Goal: Task Accomplishment & Management: Complete application form

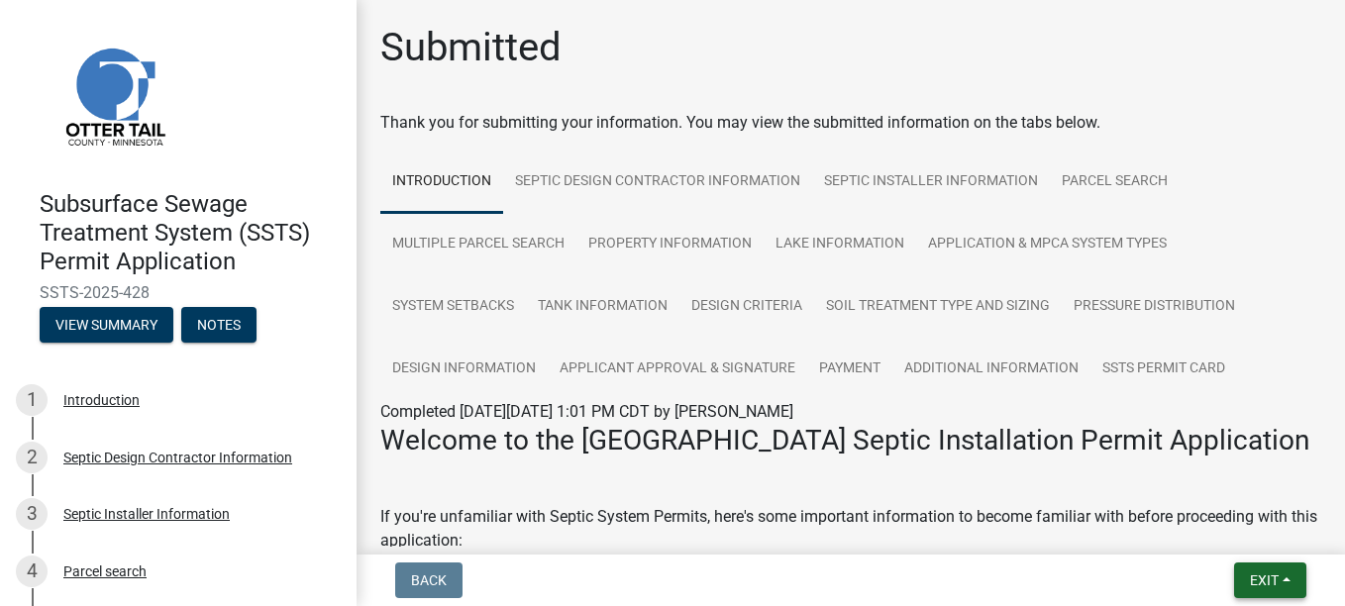
click at [1283, 577] on button "Exit" at bounding box center [1270, 581] width 72 height 36
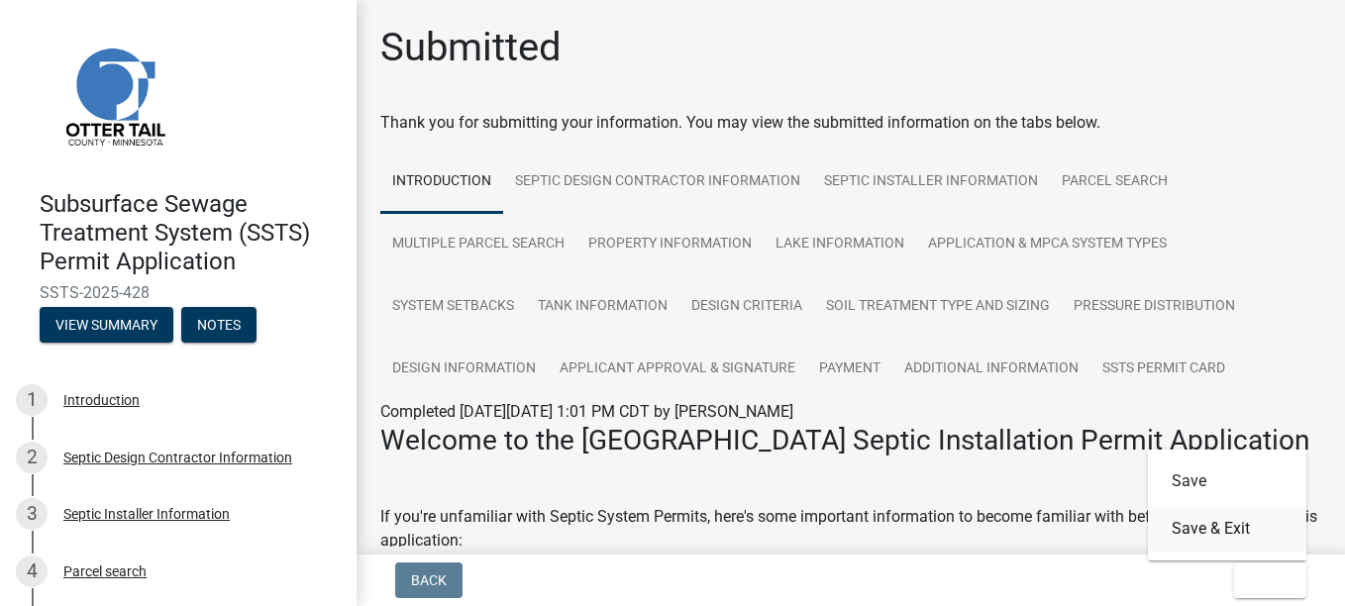
click at [1196, 519] on button "Save & Exit" at bounding box center [1227, 529] width 158 height 48
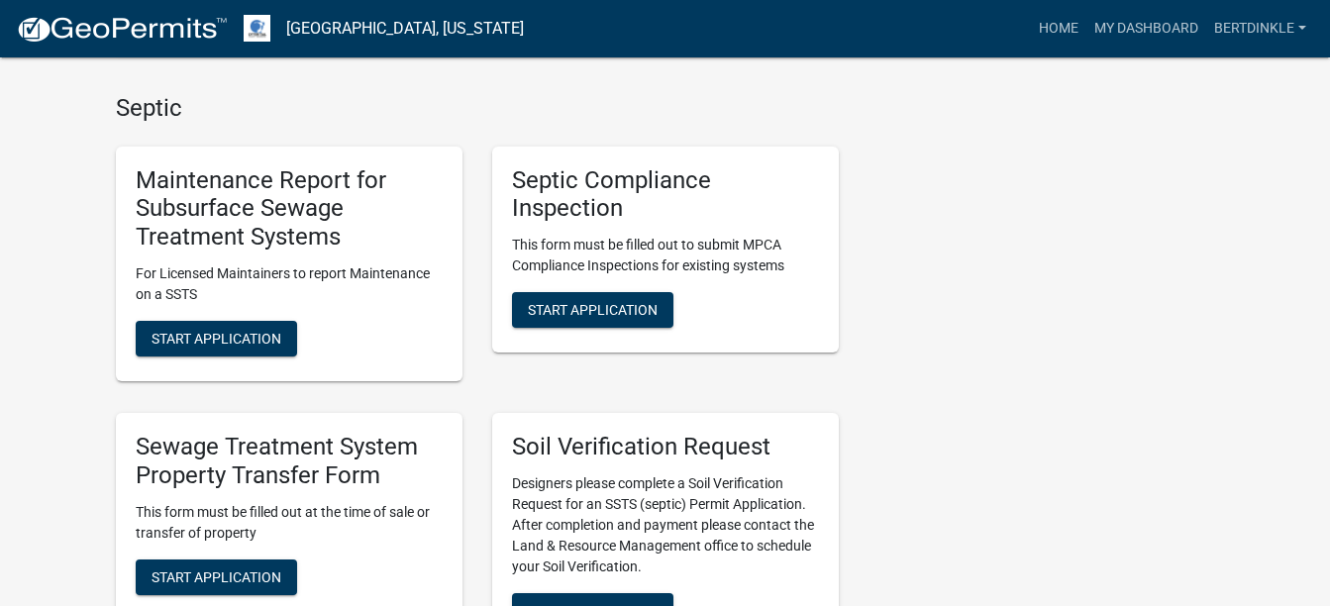
scroll to position [1684, 0]
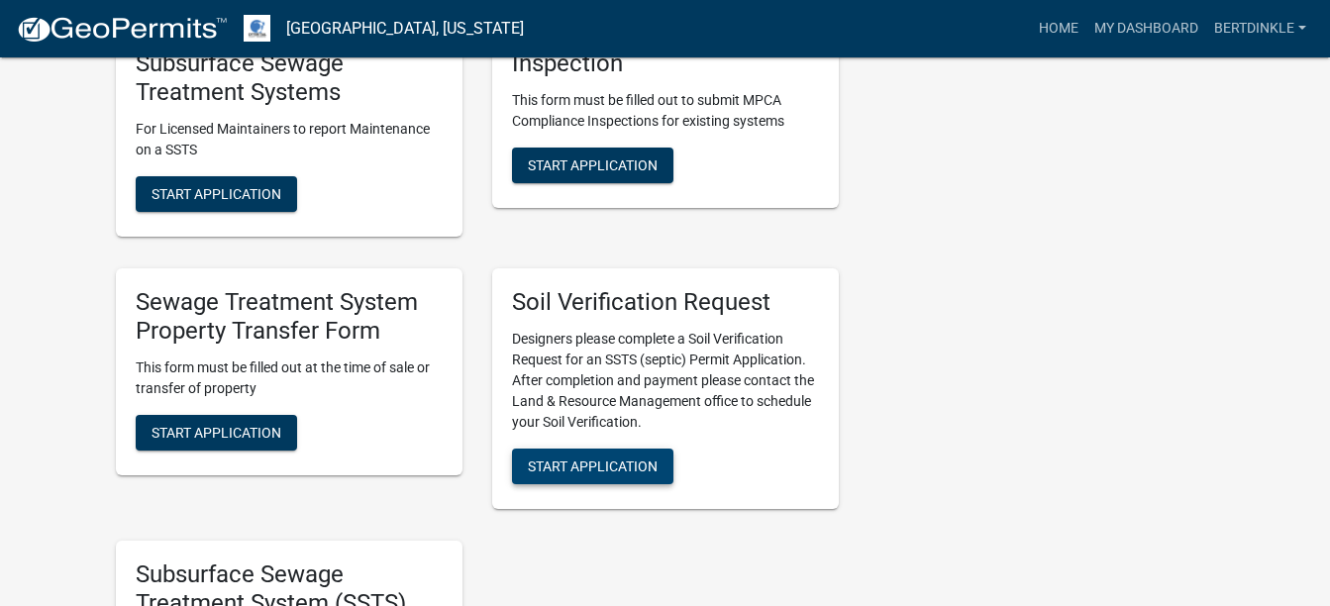
click at [618, 466] on span "Start Application" at bounding box center [593, 466] width 130 height 16
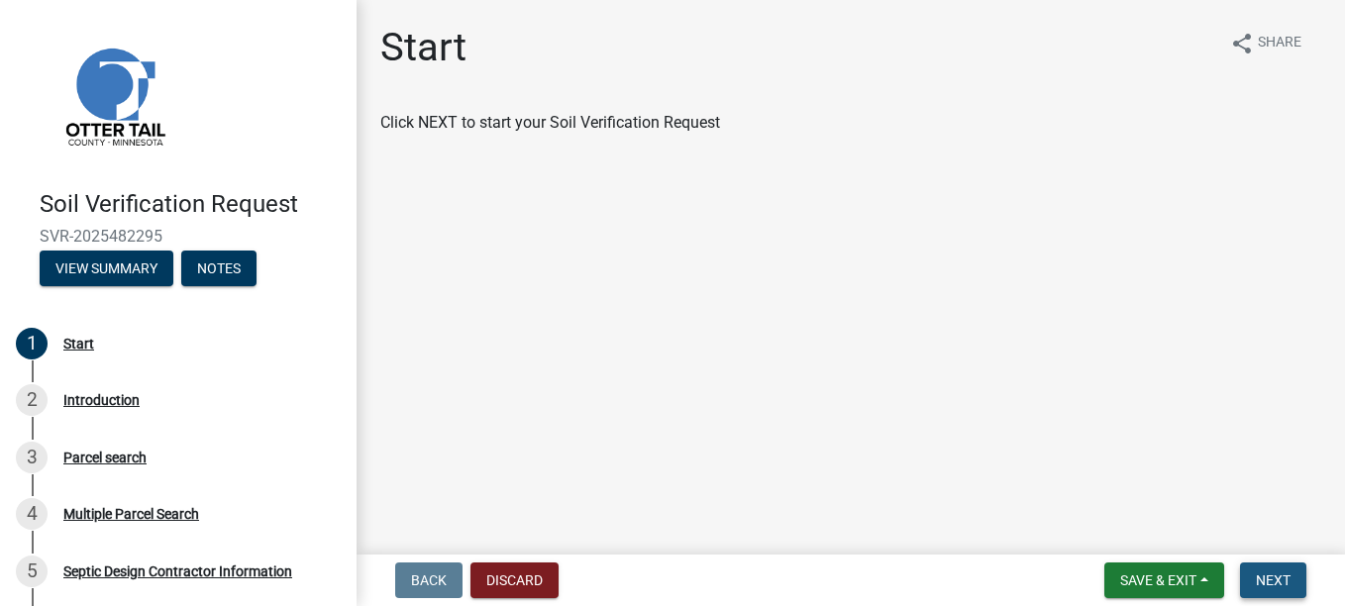
click at [1290, 578] on span "Next" at bounding box center [1273, 580] width 35 height 16
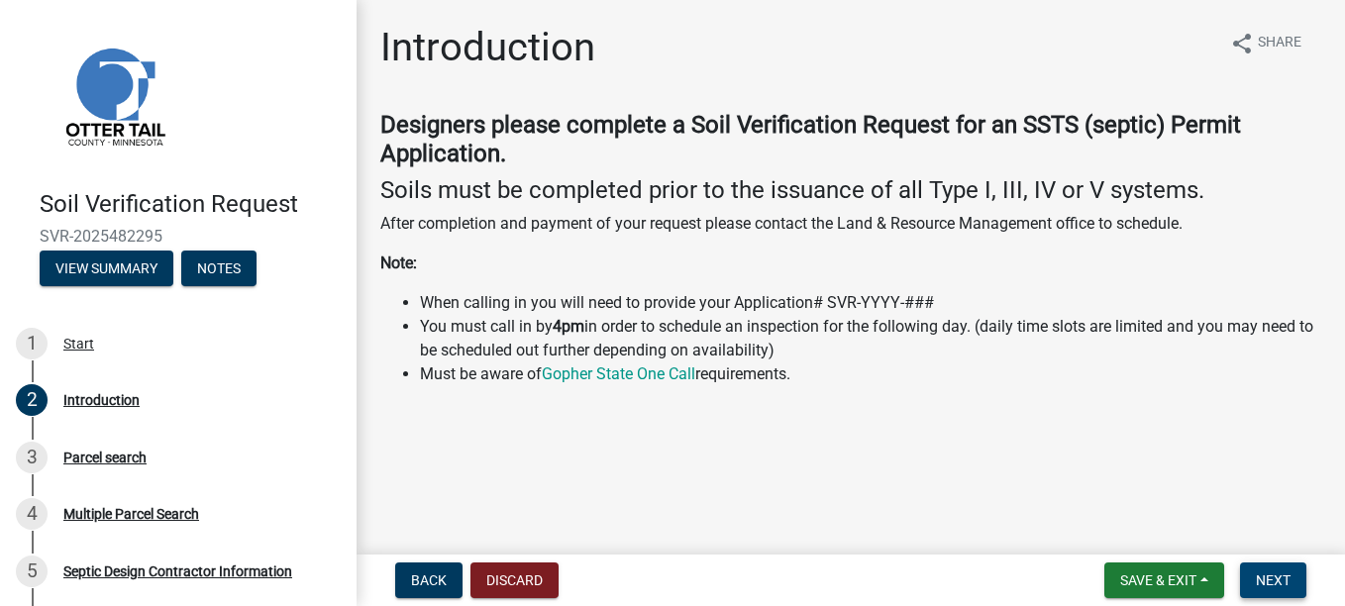
click at [1280, 575] on span "Next" at bounding box center [1273, 580] width 35 height 16
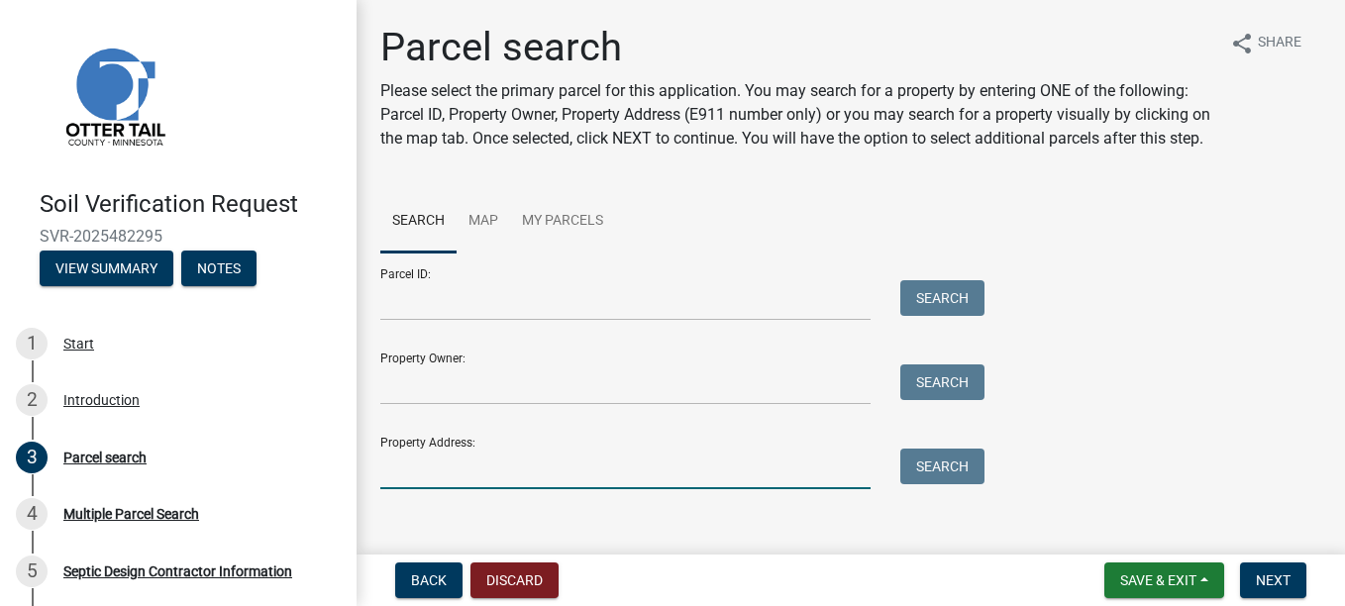
click at [461, 489] on input "Property Address:" at bounding box center [625, 469] width 490 height 41
click at [391, 399] on input "Property Owner:" at bounding box center [625, 384] width 490 height 41
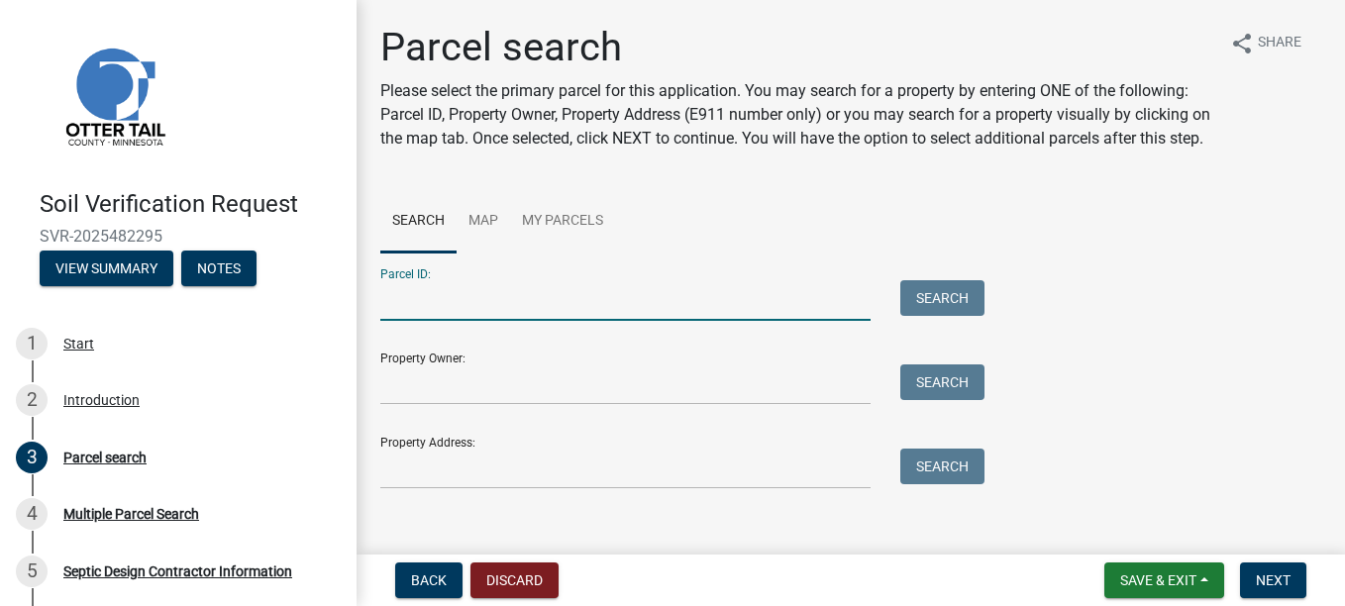
click at [385, 321] on input "Parcel ID:" at bounding box center [625, 300] width 490 height 41
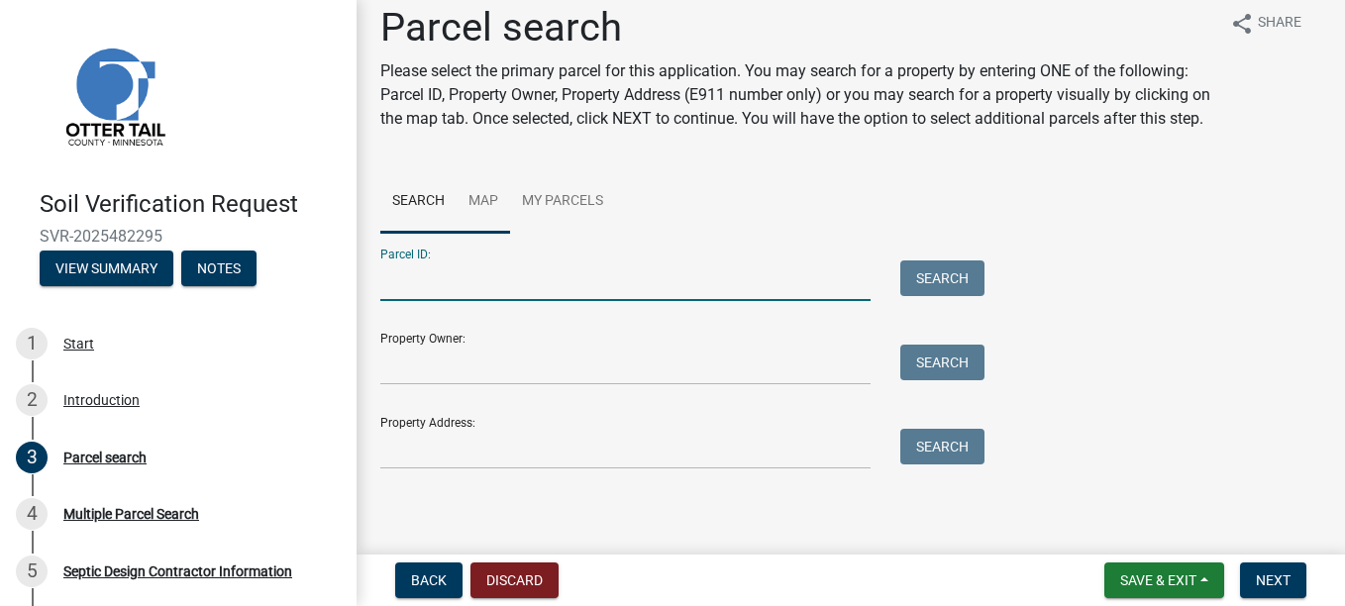
scroll to position [44, 0]
click at [492, 191] on link "Map" at bounding box center [483, 201] width 53 height 63
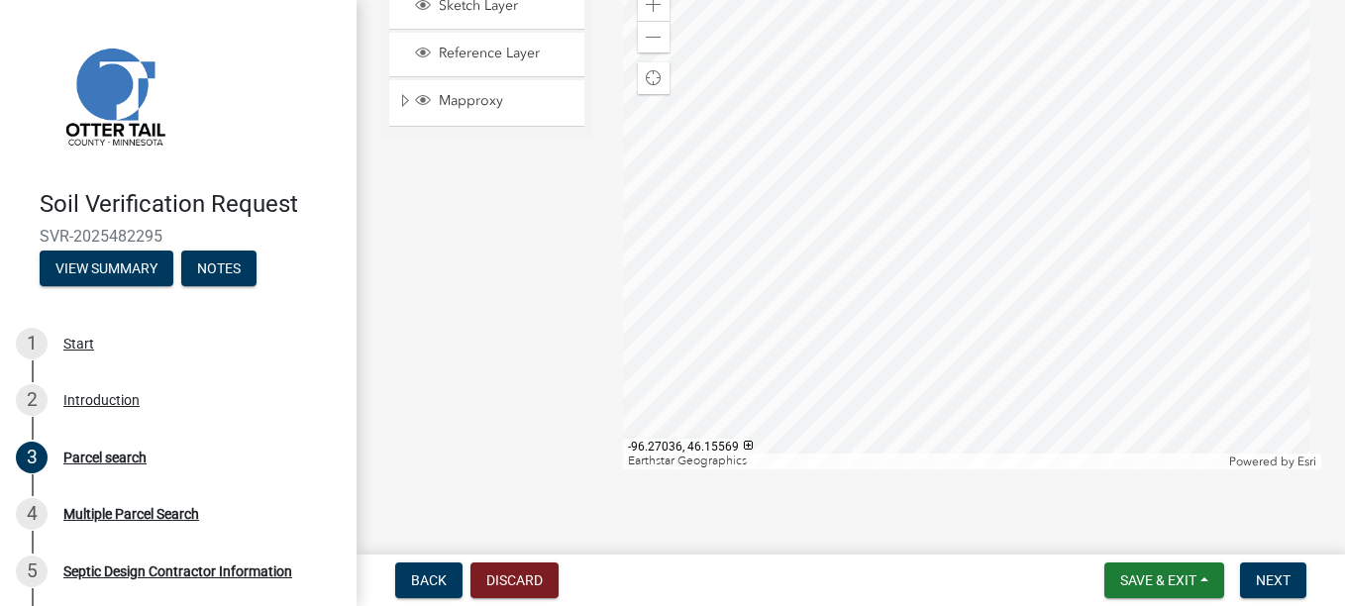
scroll to position [302, 0]
click at [654, 6] on span at bounding box center [654, 5] width 16 height 16
click at [1025, 108] on div at bounding box center [972, 221] width 698 height 495
click at [985, 129] on div at bounding box center [972, 221] width 698 height 495
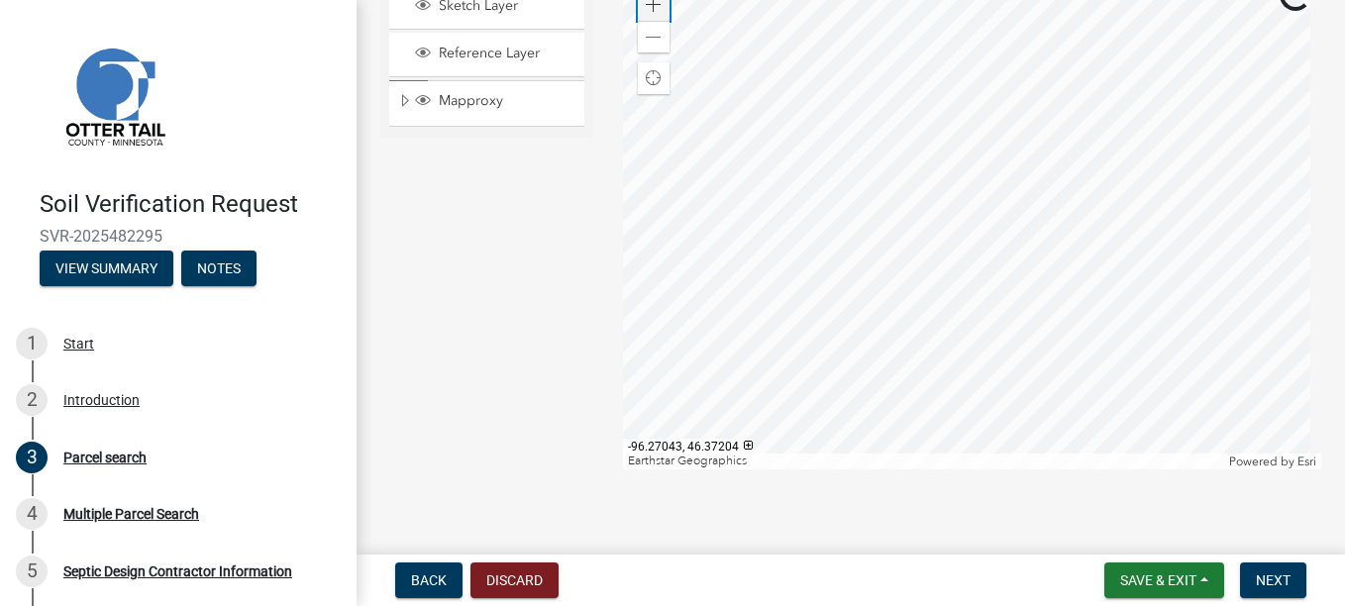
click at [646, 10] on span at bounding box center [654, 5] width 16 height 16
click at [1008, 107] on div at bounding box center [972, 221] width 698 height 495
click at [1081, 131] on div at bounding box center [972, 221] width 698 height 495
click at [638, 7] on div "Zoom in" at bounding box center [654, 5] width 32 height 32
click at [1101, 113] on div at bounding box center [972, 221] width 698 height 495
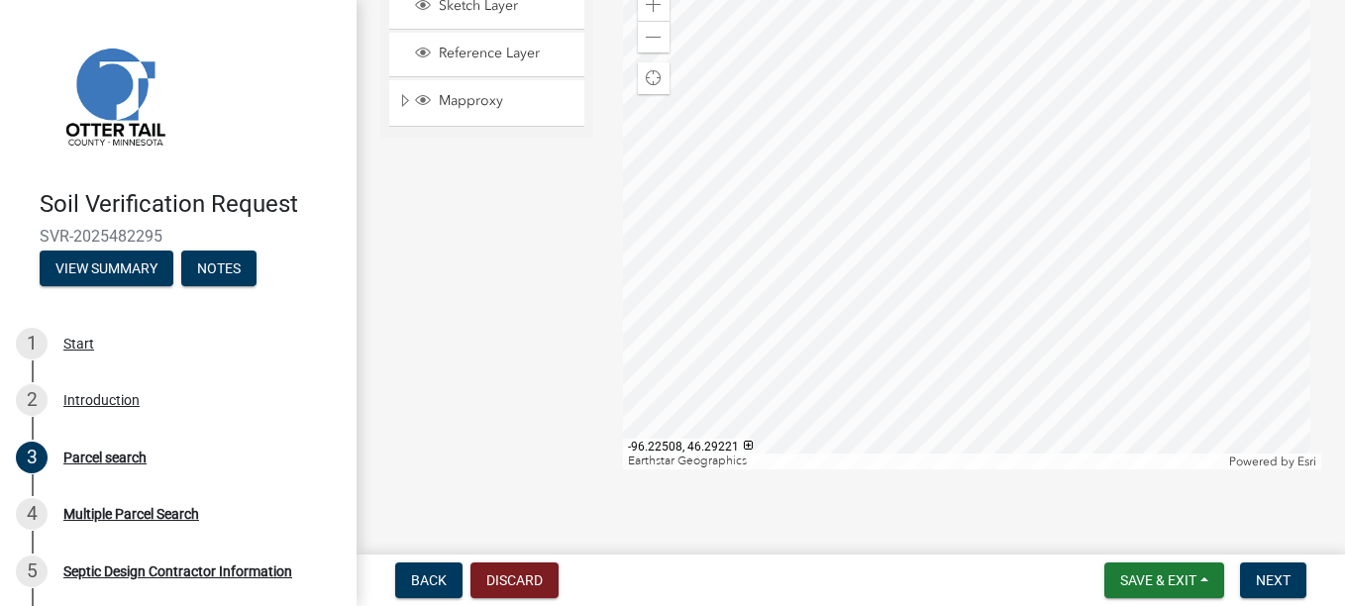
click at [941, 116] on div at bounding box center [972, 221] width 698 height 495
click at [1076, 91] on div at bounding box center [972, 221] width 698 height 495
click at [753, 187] on div at bounding box center [972, 221] width 698 height 495
click at [1094, 163] on div at bounding box center [972, 221] width 698 height 495
click at [855, 165] on div at bounding box center [972, 221] width 698 height 495
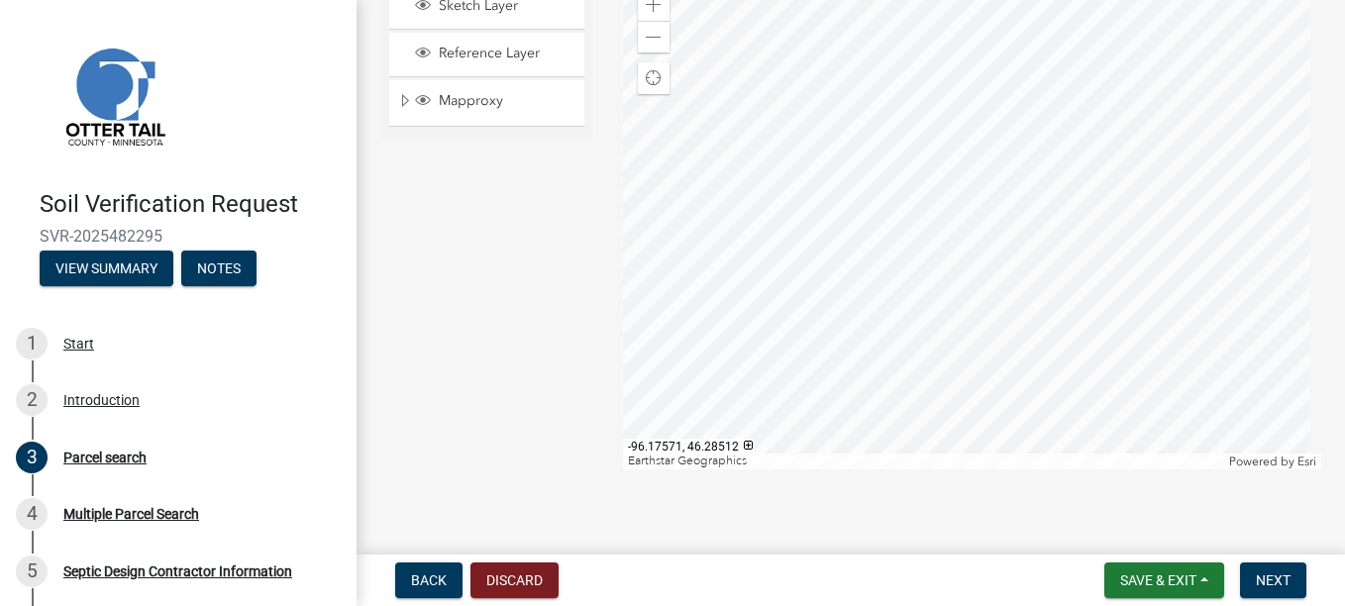
click at [799, 233] on div at bounding box center [972, 221] width 698 height 495
click at [756, 241] on div at bounding box center [972, 221] width 698 height 495
click at [647, 13] on div "Zoom in" at bounding box center [654, 5] width 32 height 32
click at [1011, 202] on div at bounding box center [972, 221] width 698 height 495
click at [647, 3] on span at bounding box center [654, 5] width 16 height 16
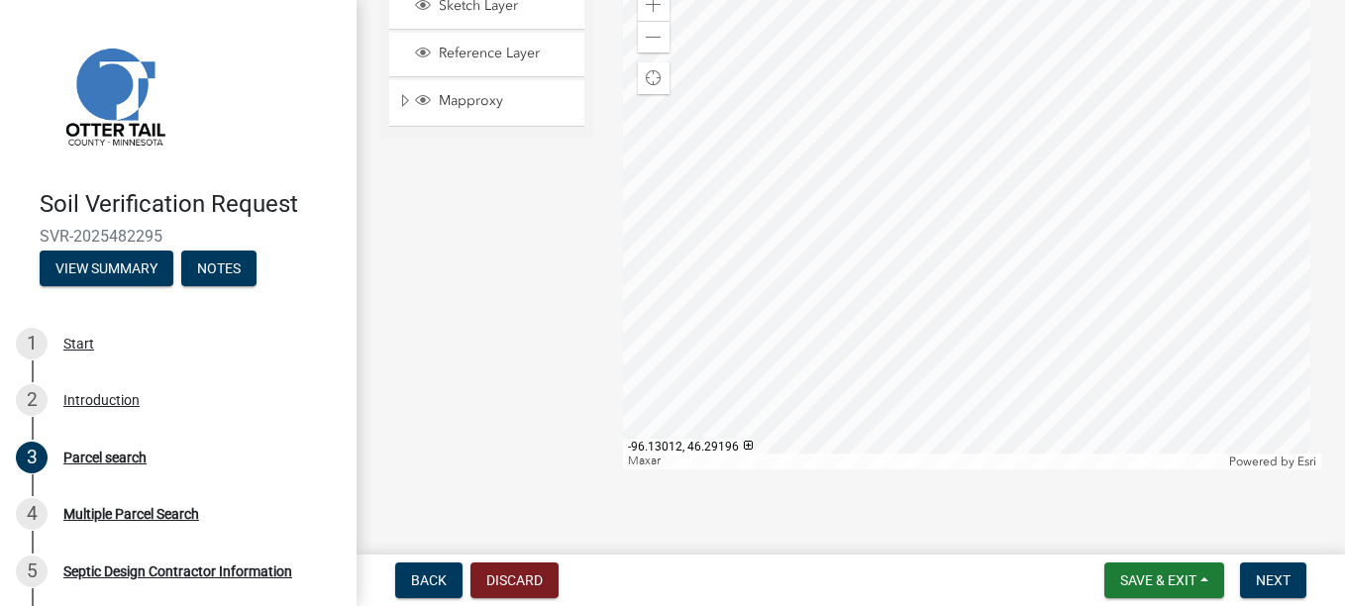
click at [1310, 132] on div at bounding box center [972, 221] width 698 height 495
click at [1250, 100] on div at bounding box center [972, 221] width 698 height 495
click at [827, 187] on div at bounding box center [972, 221] width 698 height 495
click at [1116, 203] on div at bounding box center [972, 221] width 698 height 495
click at [1024, 168] on div at bounding box center [972, 221] width 698 height 495
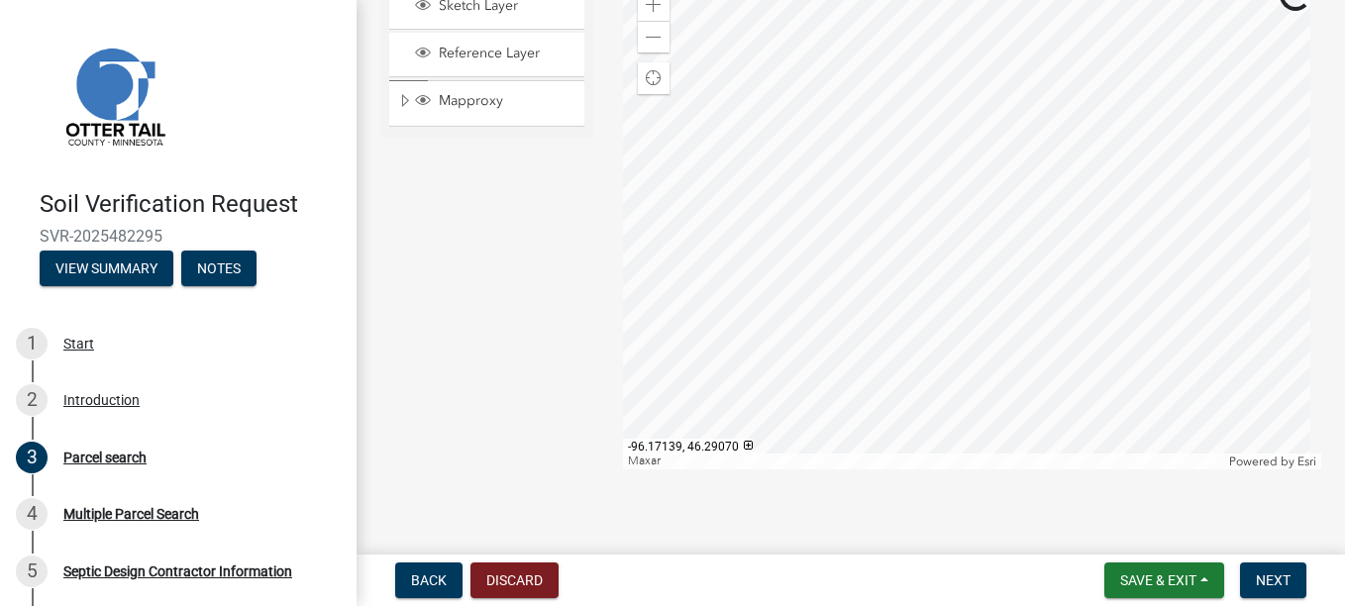
click at [1070, 170] on div at bounding box center [972, 221] width 698 height 495
click at [1109, 176] on div at bounding box center [972, 221] width 698 height 495
click at [1119, 174] on div at bounding box center [972, 221] width 698 height 495
click at [1129, 172] on div at bounding box center [972, 221] width 698 height 495
click at [1035, 150] on div at bounding box center [972, 221] width 698 height 495
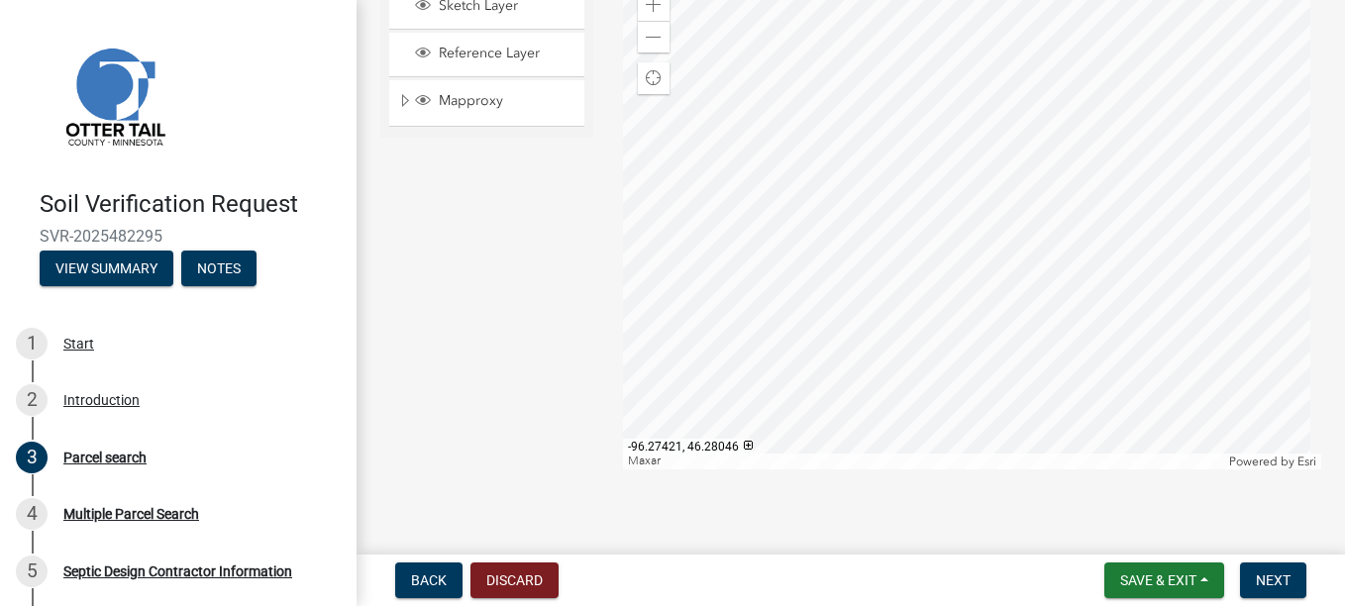
click at [1188, 223] on div at bounding box center [972, 221] width 698 height 495
click at [1138, 210] on div at bounding box center [972, 221] width 698 height 495
click at [939, 210] on div at bounding box center [972, 221] width 698 height 495
click at [1044, 110] on div at bounding box center [972, 221] width 698 height 495
click at [767, 361] on div at bounding box center [972, 221] width 698 height 495
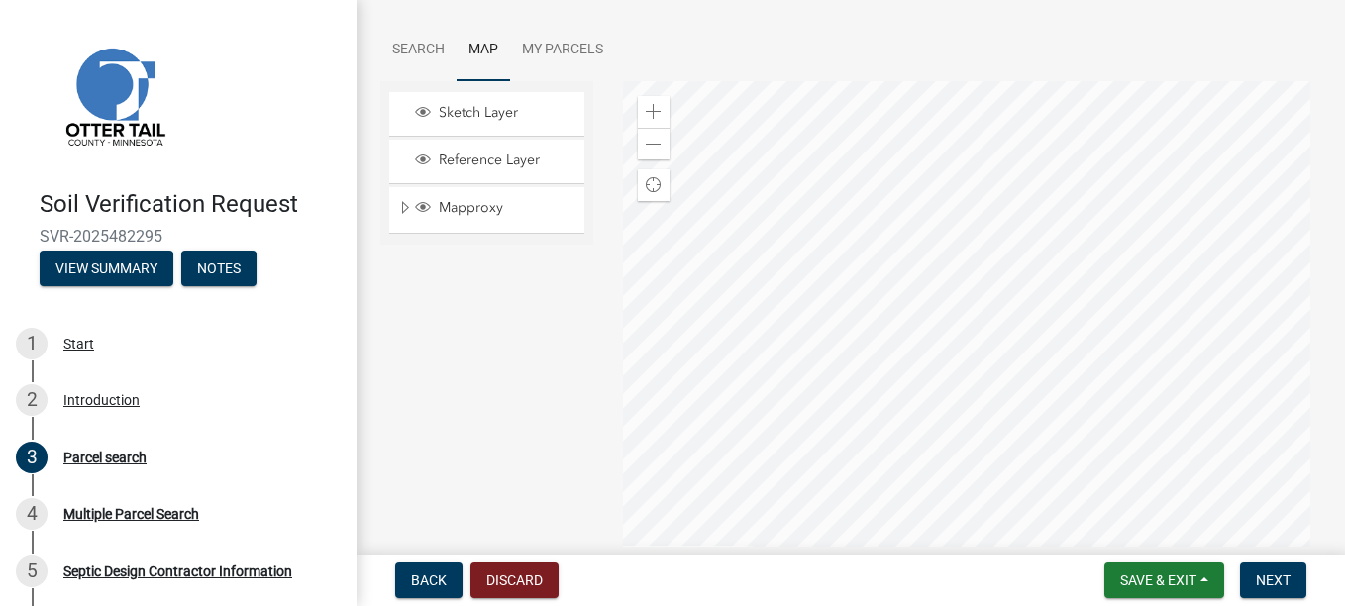
scroll to position [203, 0]
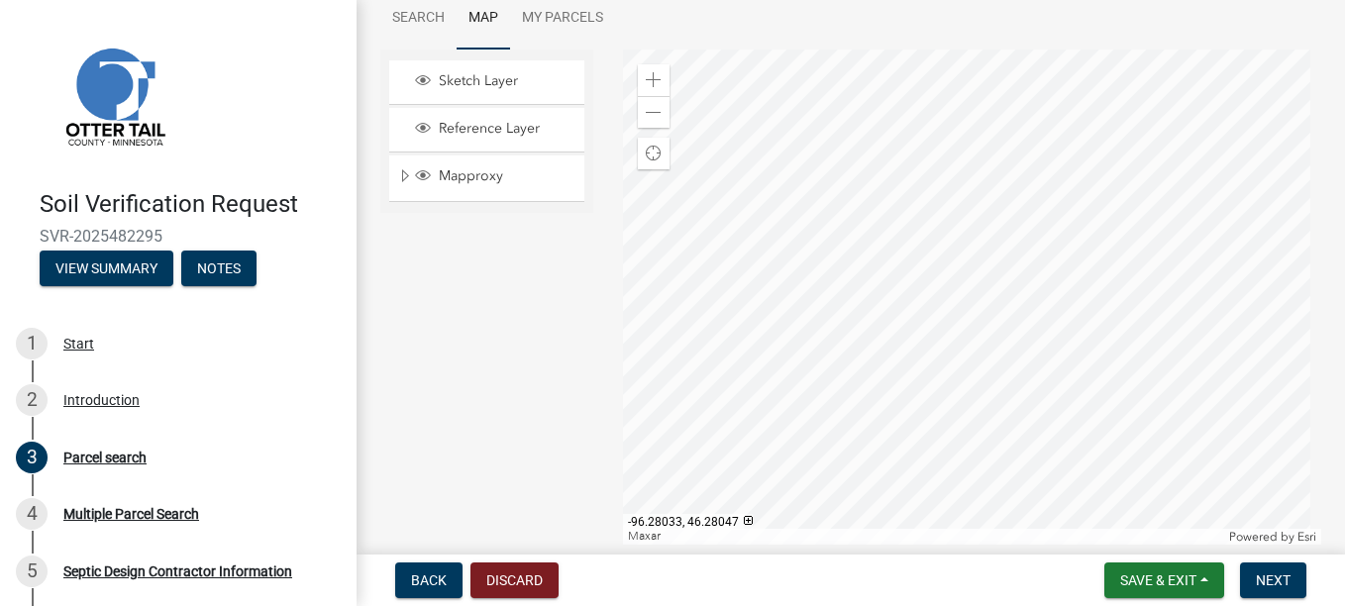
click at [674, 281] on div at bounding box center [972, 297] width 698 height 495
click at [861, 223] on div at bounding box center [972, 297] width 698 height 495
click at [793, 206] on div at bounding box center [972, 297] width 698 height 495
click at [846, 259] on div at bounding box center [972, 297] width 698 height 495
click at [859, 298] on div at bounding box center [972, 297] width 698 height 495
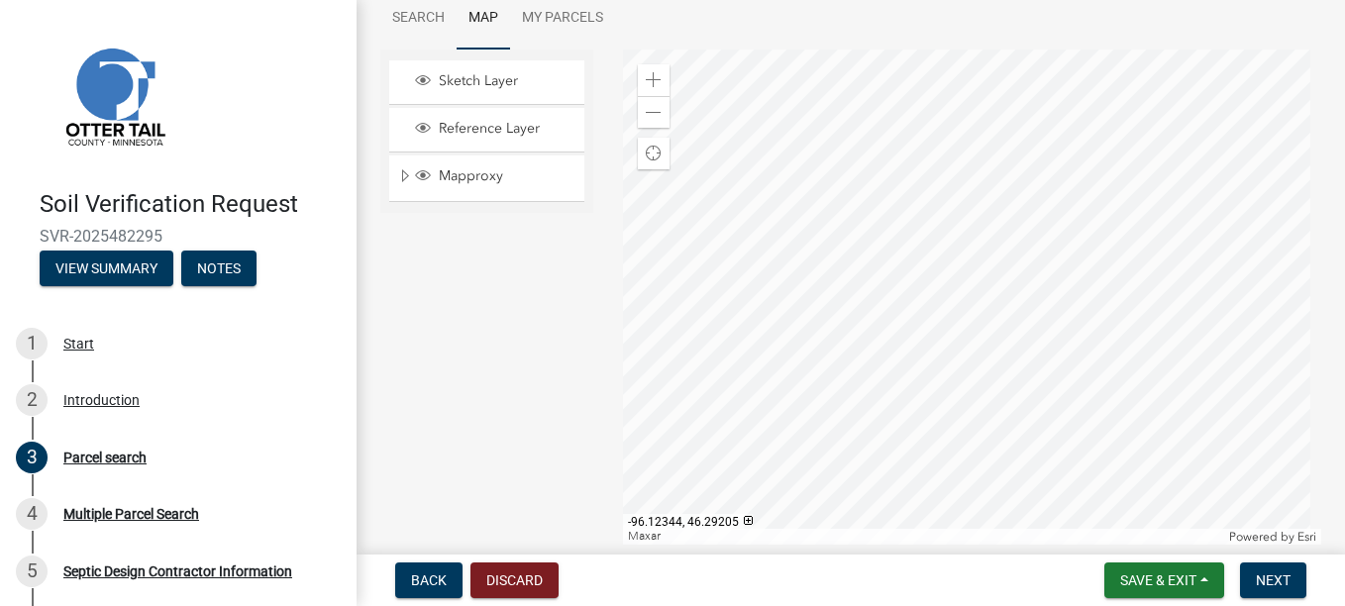
click at [852, 148] on div at bounding box center [972, 297] width 698 height 495
click at [899, 182] on div at bounding box center [972, 297] width 698 height 495
click at [1207, 286] on div at bounding box center [972, 297] width 698 height 495
click at [1023, 215] on div at bounding box center [972, 297] width 698 height 495
click at [1184, 239] on div at bounding box center [972, 297] width 698 height 495
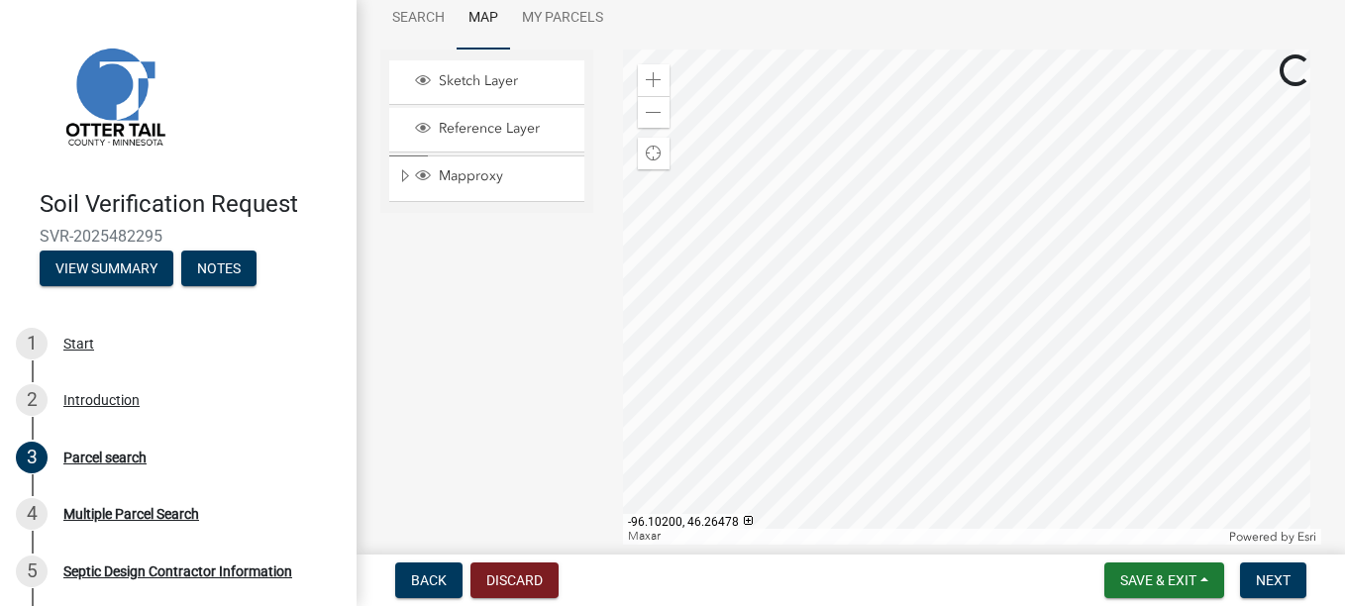
click at [1041, 273] on div at bounding box center [972, 297] width 698 height 495
click at [1275, 582] on span "Next" at bounding box center [1273, 580] width 35 height 16
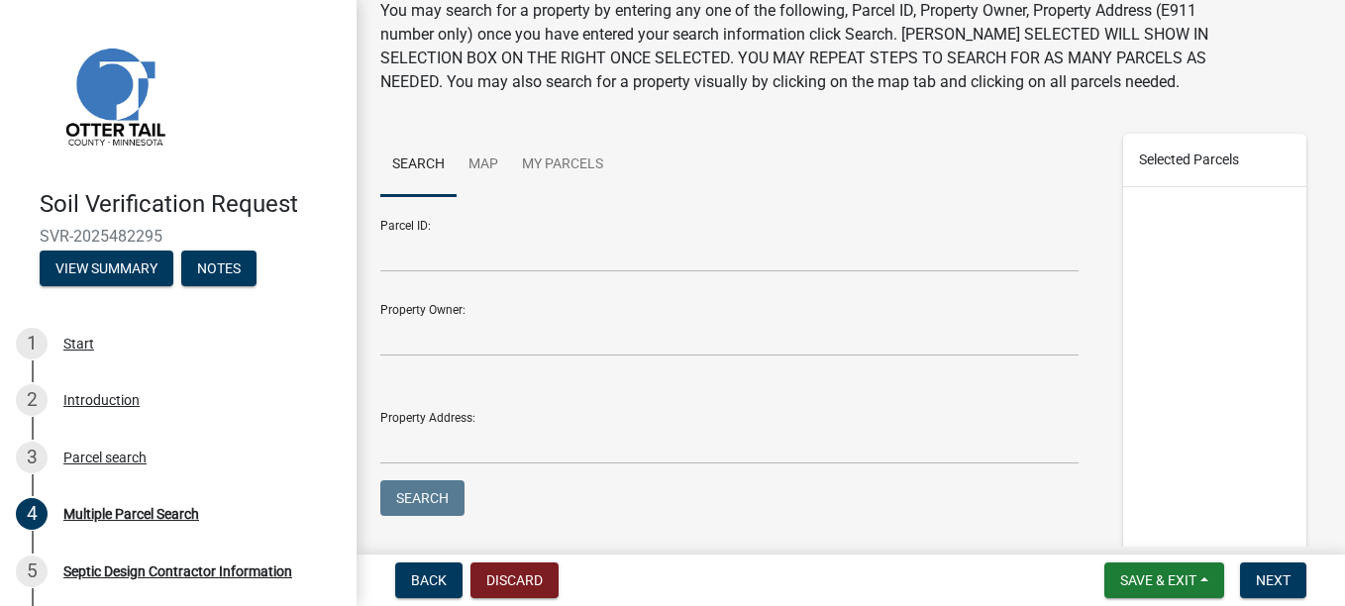
scroll to position [99, 0]
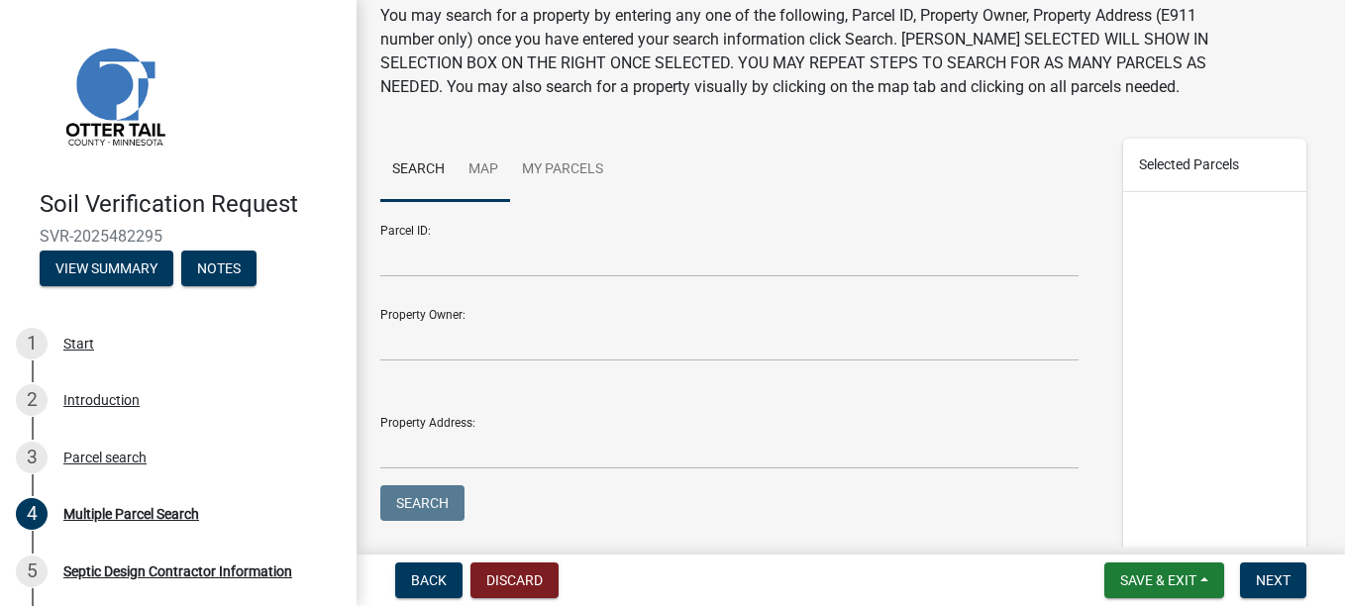
click at [485, 199] on link "Map" at bounding box center [483, 170] width 53 height 63
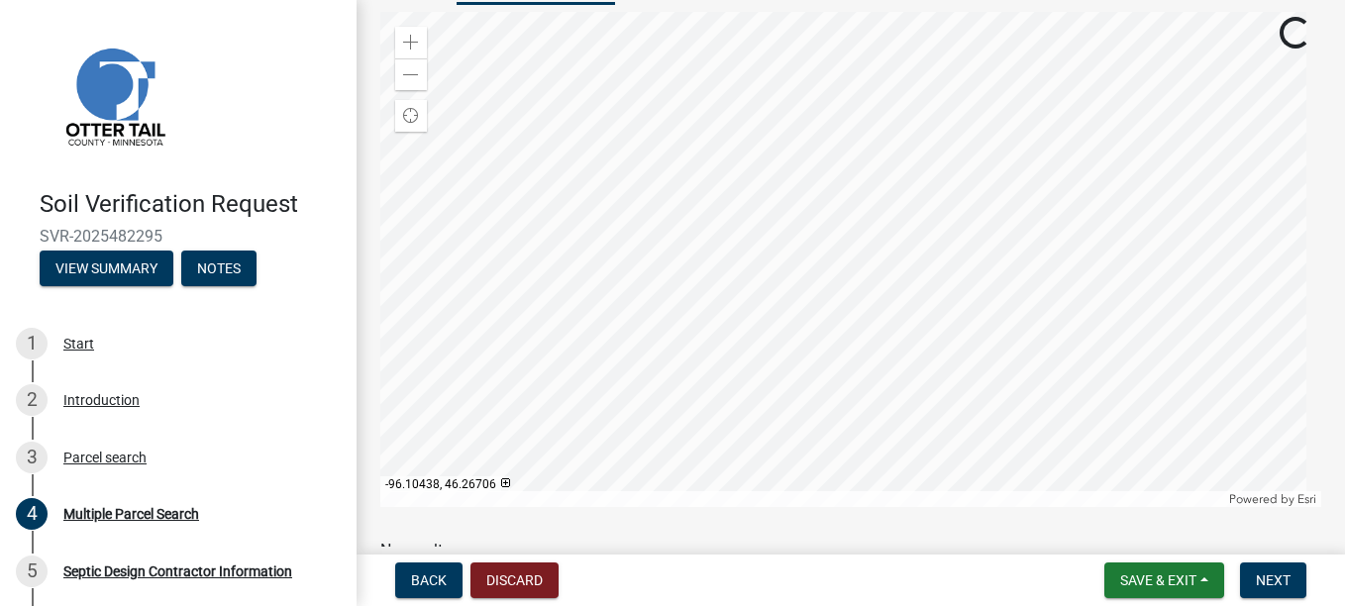
scroll to position [297, 0]
click at [814, 306] on div at bounding box center [850, 258] width 941 height 495
click at [814, 305] on div at bounding box center [850, 258] width 941 height 495
click at [949, 186] on div at bounding box center [850, 258] width 941 height 495
click at [1000, 506] on div at bounding box center [850, 258] width 941 height 495
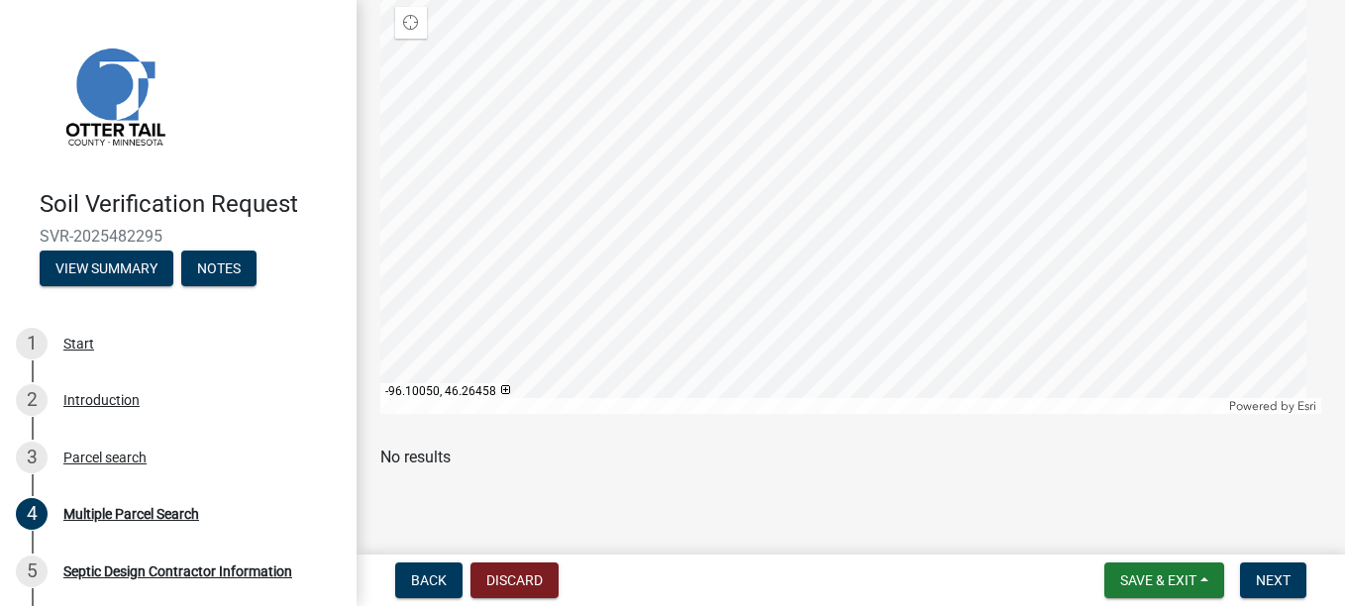
scroll to position [413, 0]
click at [841, 56] on div at bounding box center [850, 166] width 941 height 495
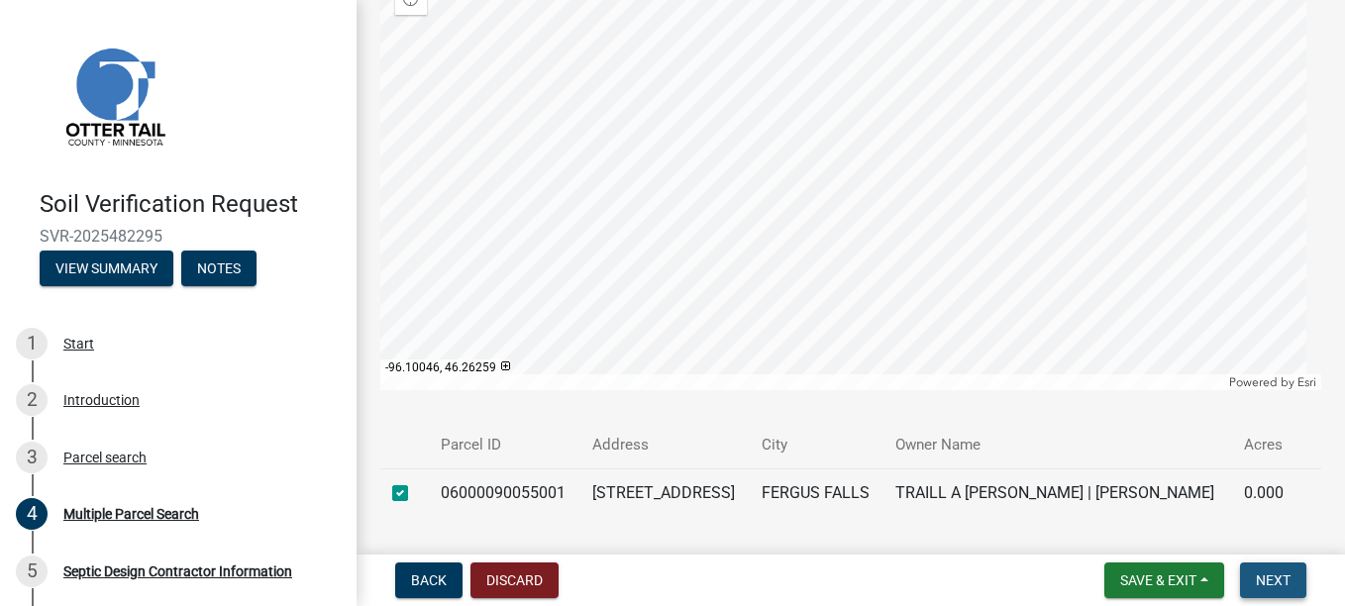
click at [1279, 576] on span "Next" at bounding box center [1273, 580] width 35 height 16
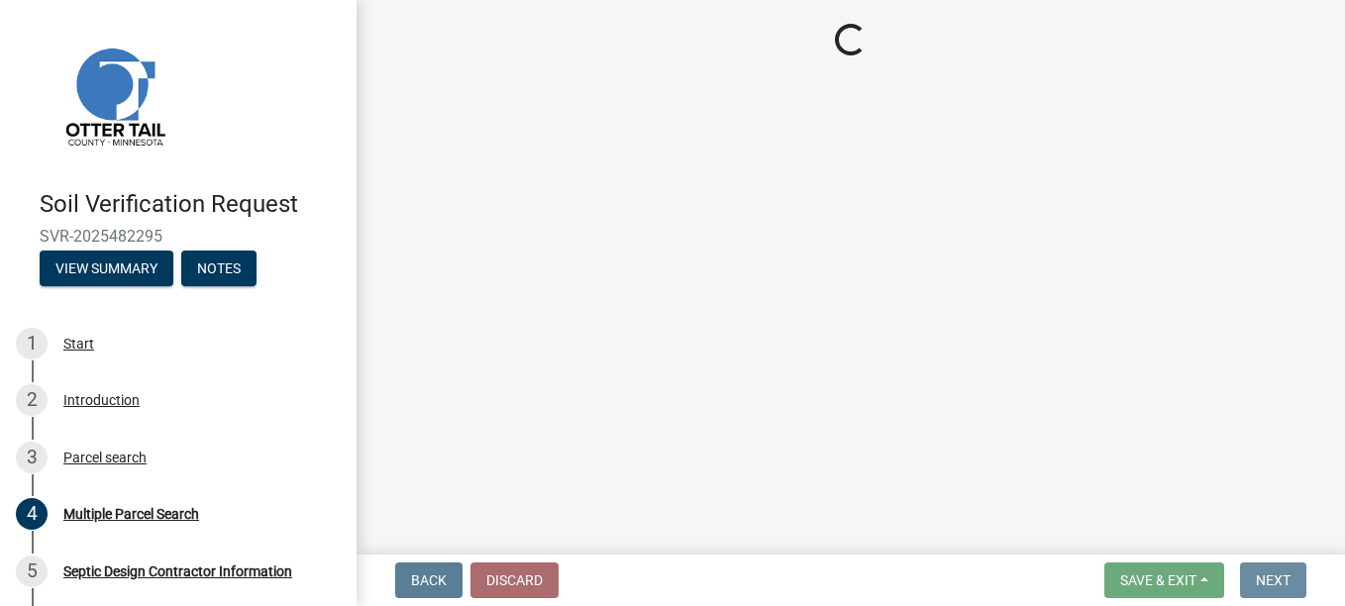
scroll to position [0, 0]
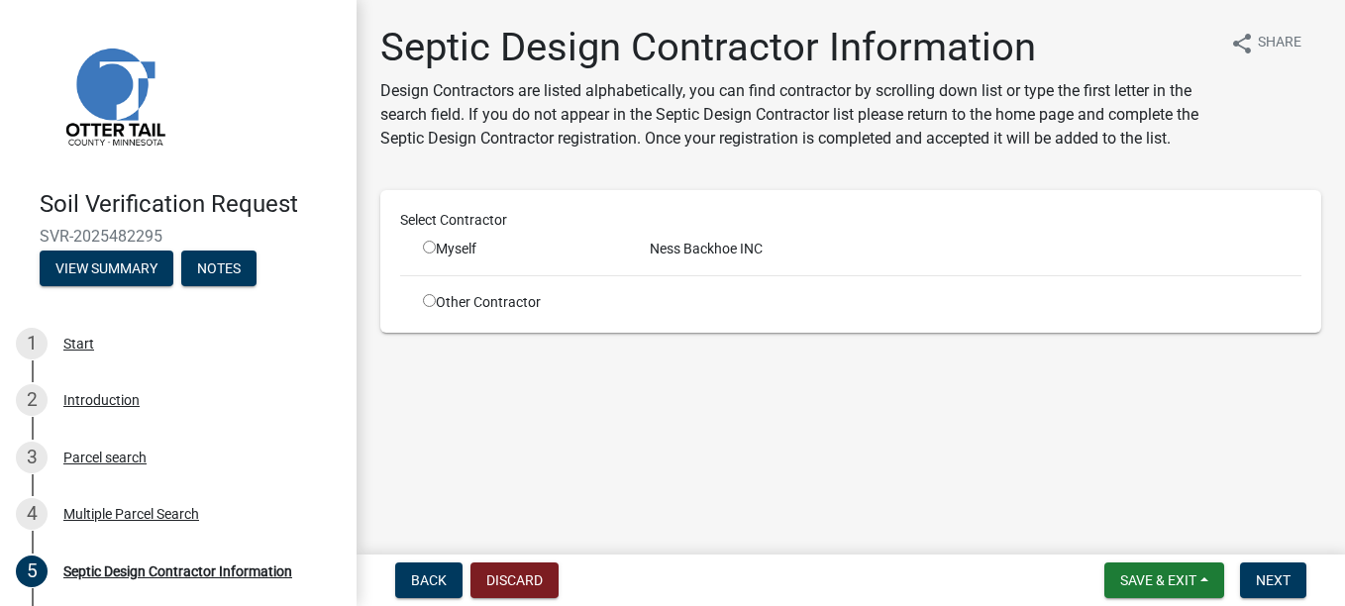
click at [429, 245] on input "radio" at bounding box center [429, 247] width 13 height 13
radio input "true"
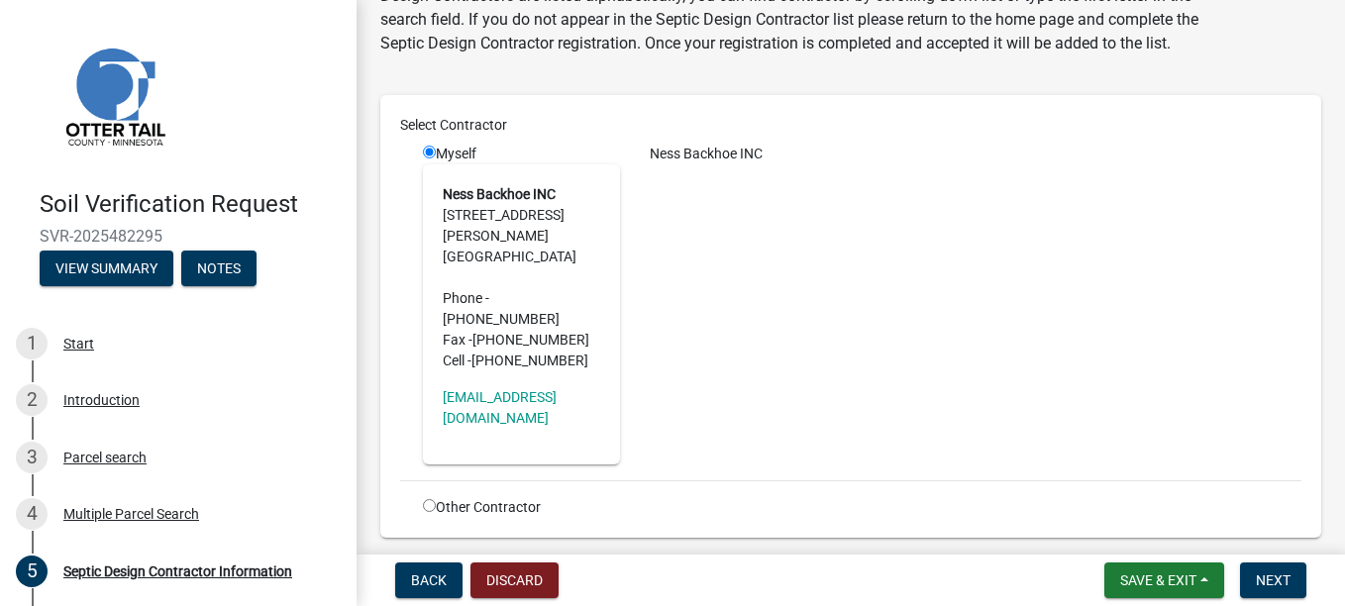
scroll to position [161, 0]
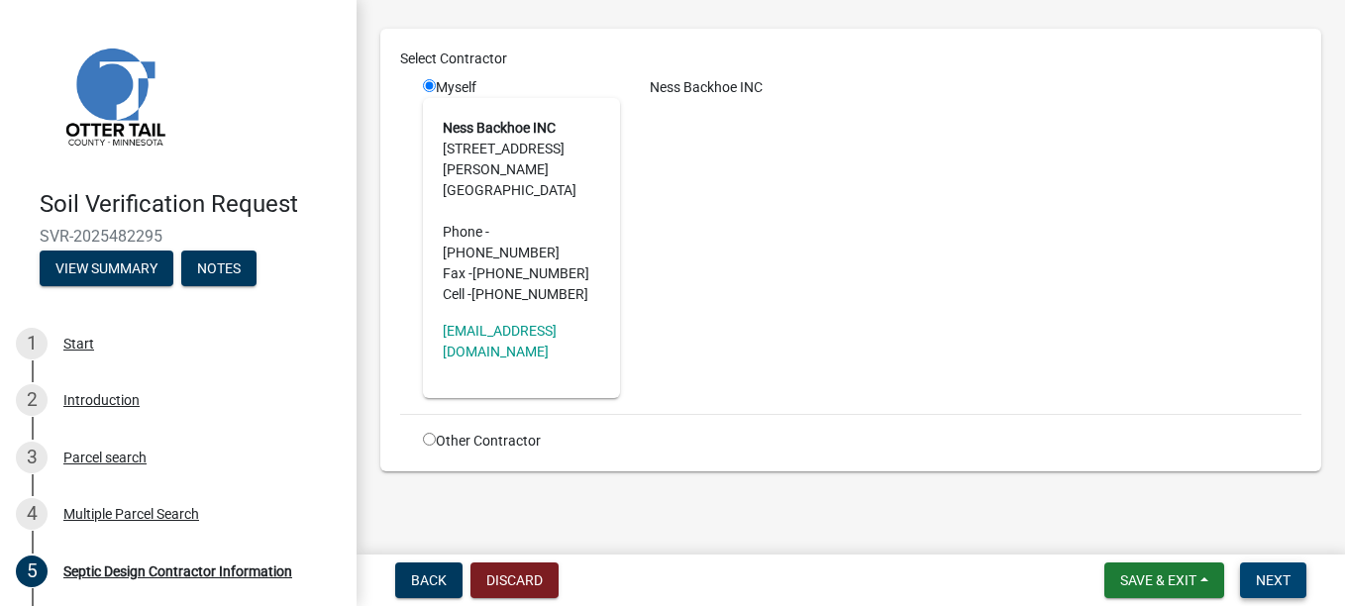
click at [1292, 578] on button "Next" at bounding box center [1273, 581] width 66 height 36
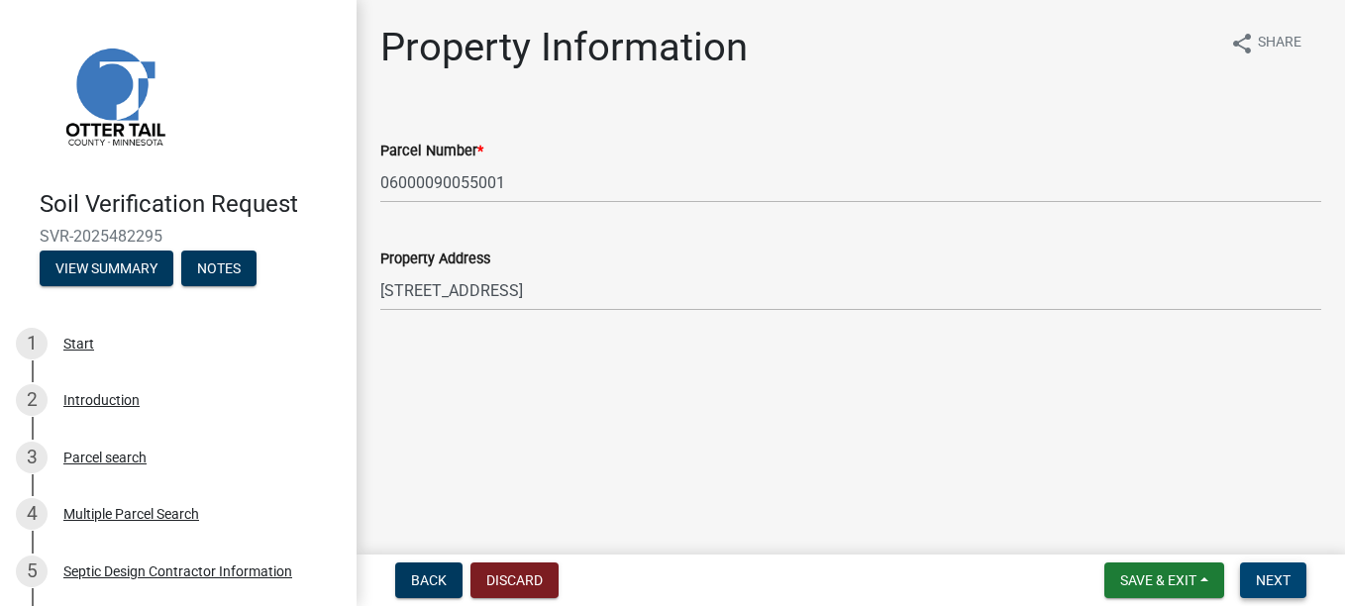
click at [1267, 574] on span "Next" at bounding box center [1273, 580] width 35 height 16
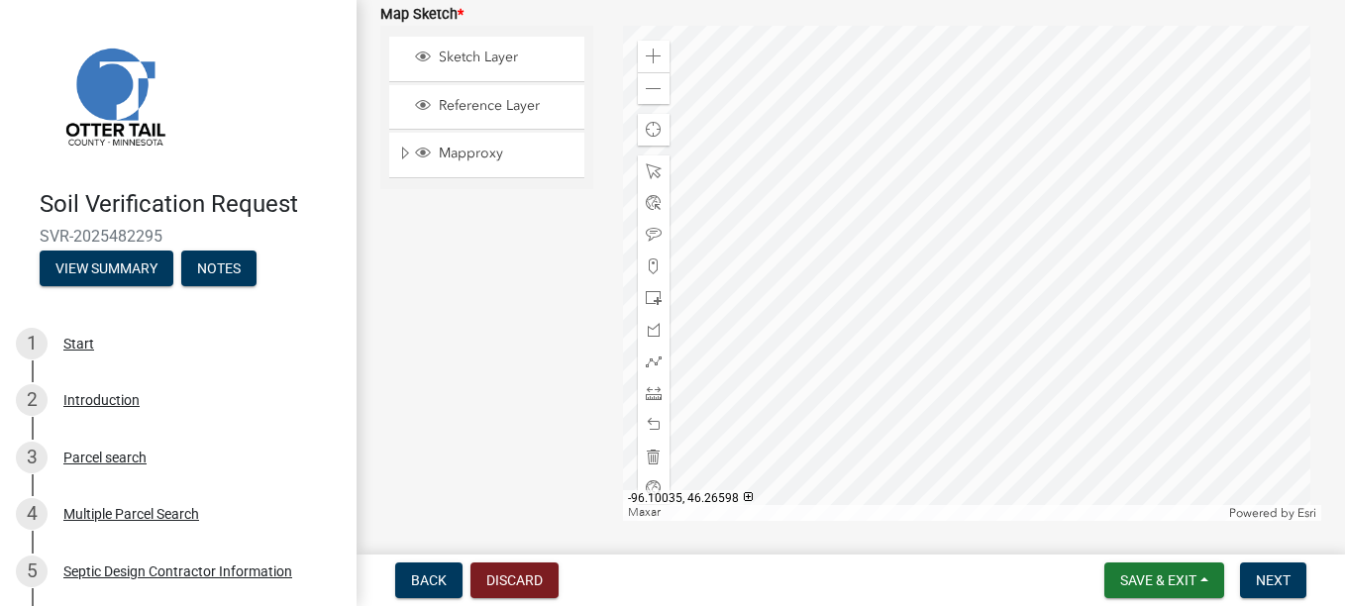
scroll to position [594, 0]
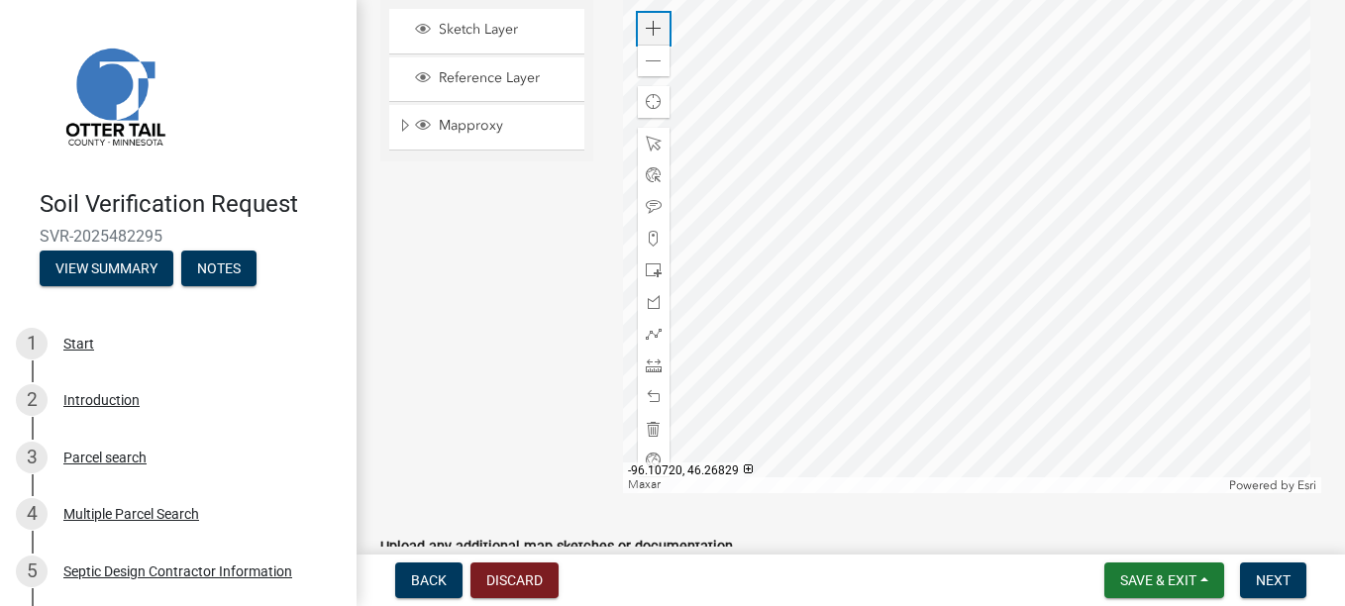
click at [652, 25] on span at bounding box center [654, 29] width 16 height 16
click at [1048, 125] on div at bounding box center [972, 245] width 698 height 495
click at [653, 266] on span at bounding box center [654, 270] width 16 height 16
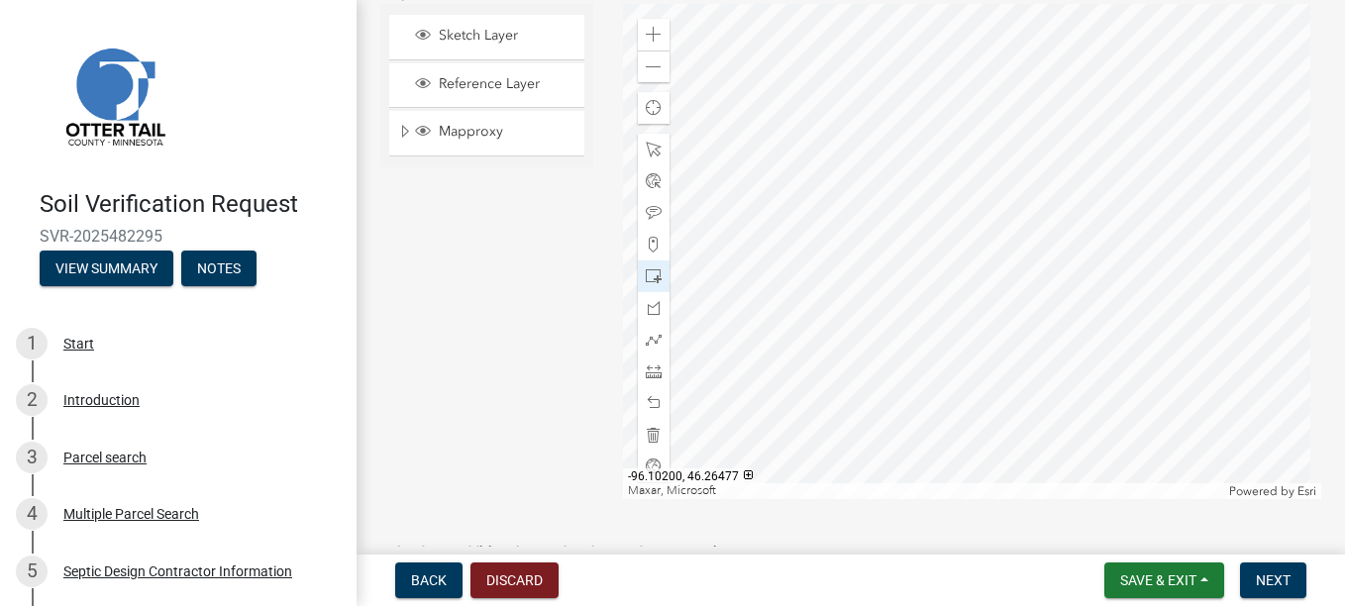
click at [841, 342] on div at bounding box center [972, 251] width 698 height 495
click at [643, 19] on div "Zoom in" at bounding box center [654, 35] width 32 height 32
click at [921, 54] on div at bounding box center [972, 251] width 698 height 495
click at [647, 395] on span at bounding box center [654, 403] width 16 height 16
click at [648, 29] on span at bounding box center [654, 35] width 16 height 16
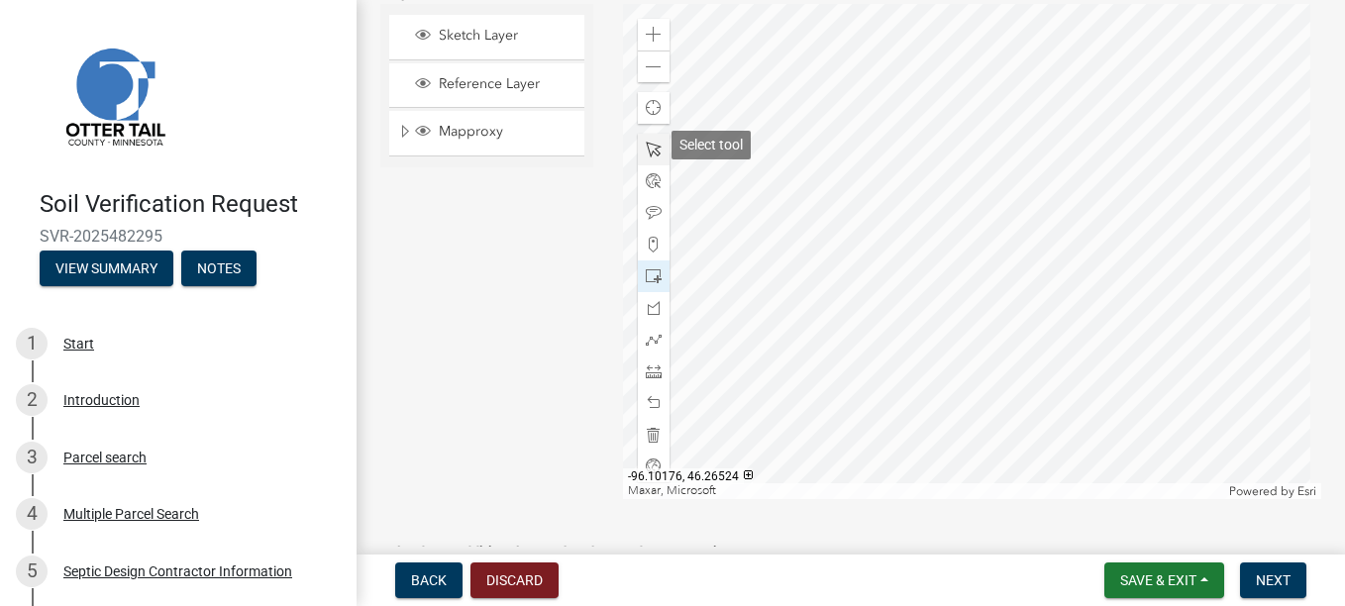
click at [652, 142] on span at bounding box center [654, 150] width 16 height 16
click at [952, 151] on div at bounding box center [972, 251] width 698 height 495
click at [1048, 95] on div at bounding box center [972, 251] width 698 height 495
click at [1069, 107] on div at bounding box center [972, 251] width 698 height 495
click at [978, 215] on div at bounding box center [972, 251] width 698 height 495
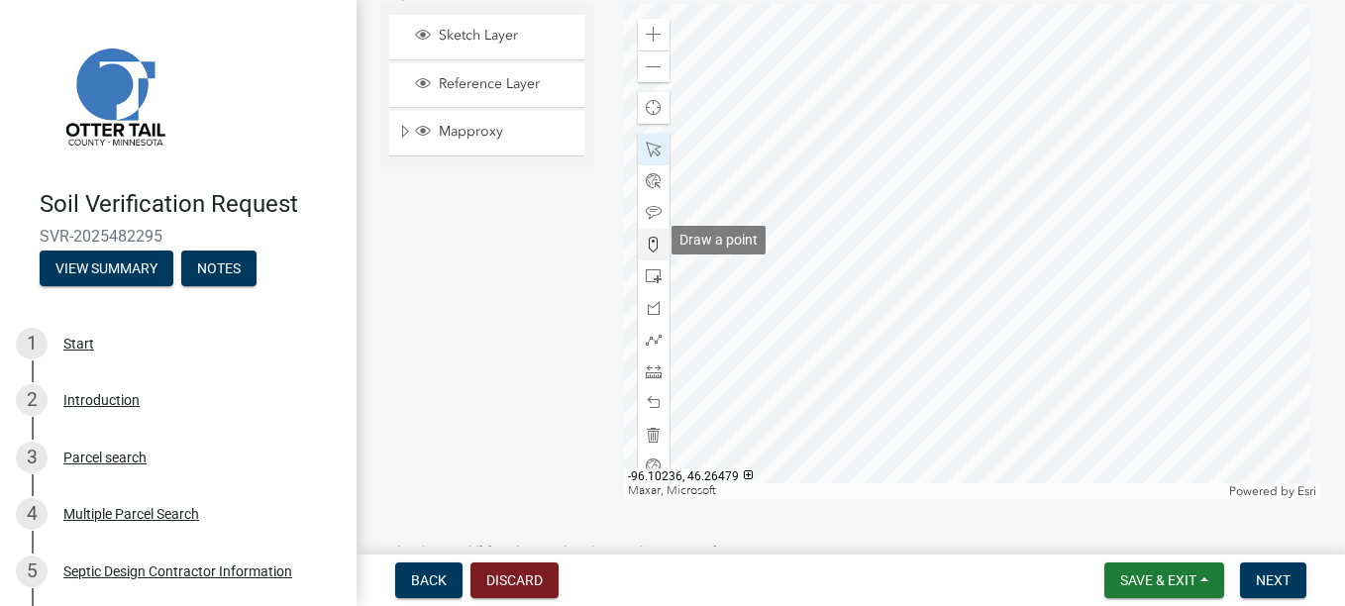
click at [654, 238] on span at bounding box center [654, 245] width 16 height 16
click at [867, 245] on div at bounding box center [972, 251] width 698 height 495
click at [893, 135] on div at bounding box center [972, 251] width 698 height 495
click at [909, 225] on div at bounding box center [972, 251] width 698 height 495
click at [650, 210] on span at bounding box center [654, 213] width 16 height 16
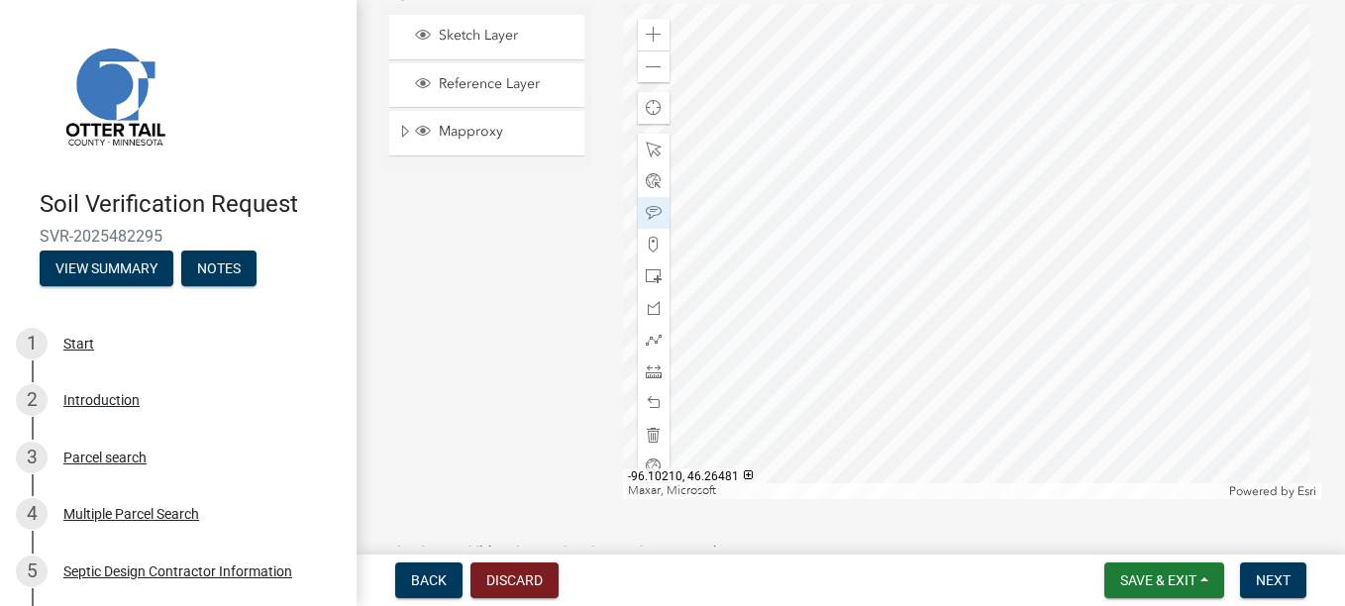
click at [862, 215] on div at bounding box center [972, 251] width 698 height 495
click at [907, 247] on div at bounding box center [972, 251] width 698 height 495
click at [880, 111] on div at bounding box center [972, 251] width 698 height 495
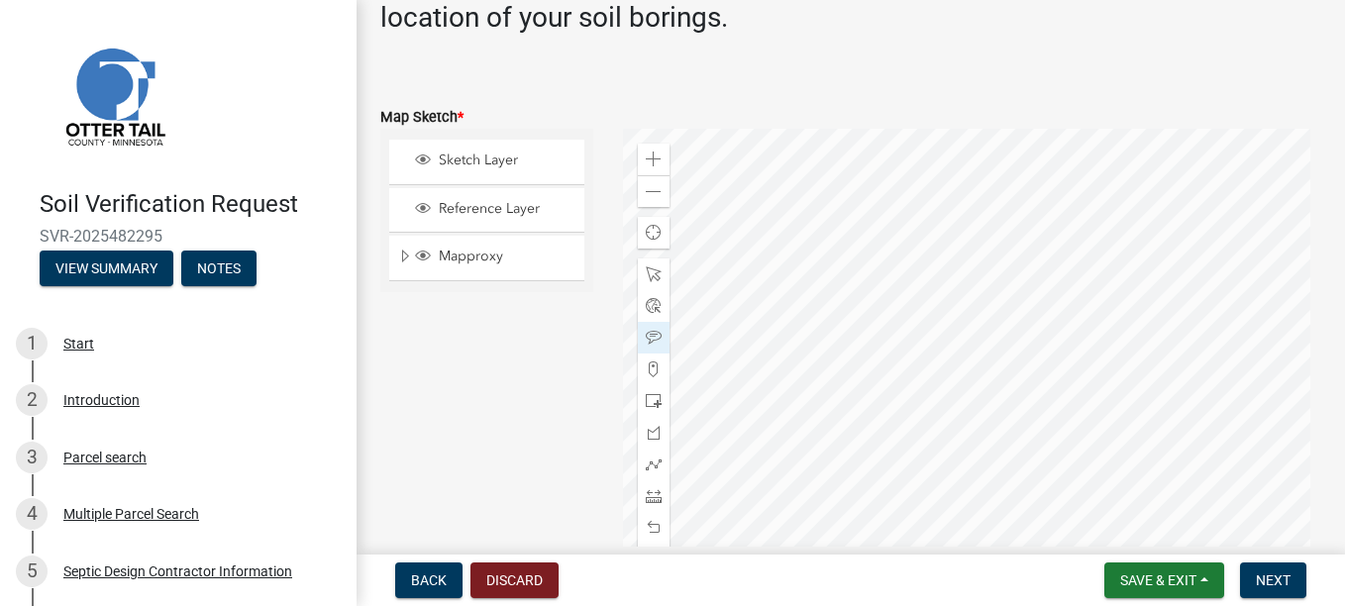
scroll to position [480, 0]
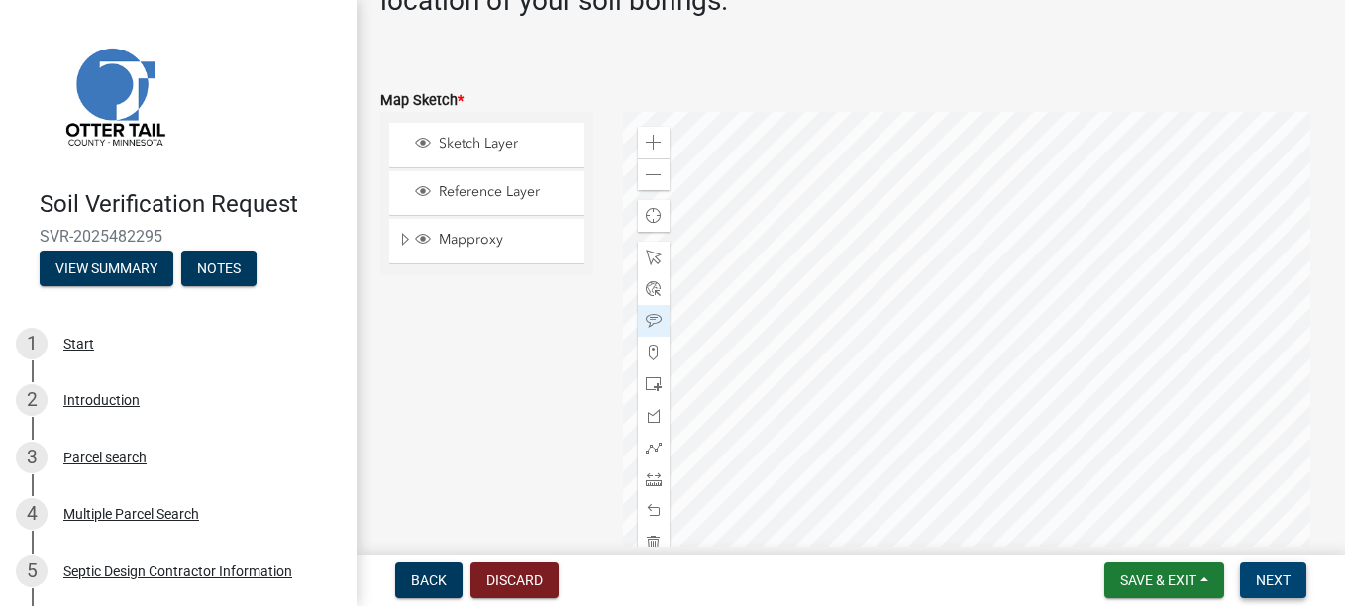
click at [1264, 579] on span "Next" at bounding box center [1273, 580] width 35 height 16
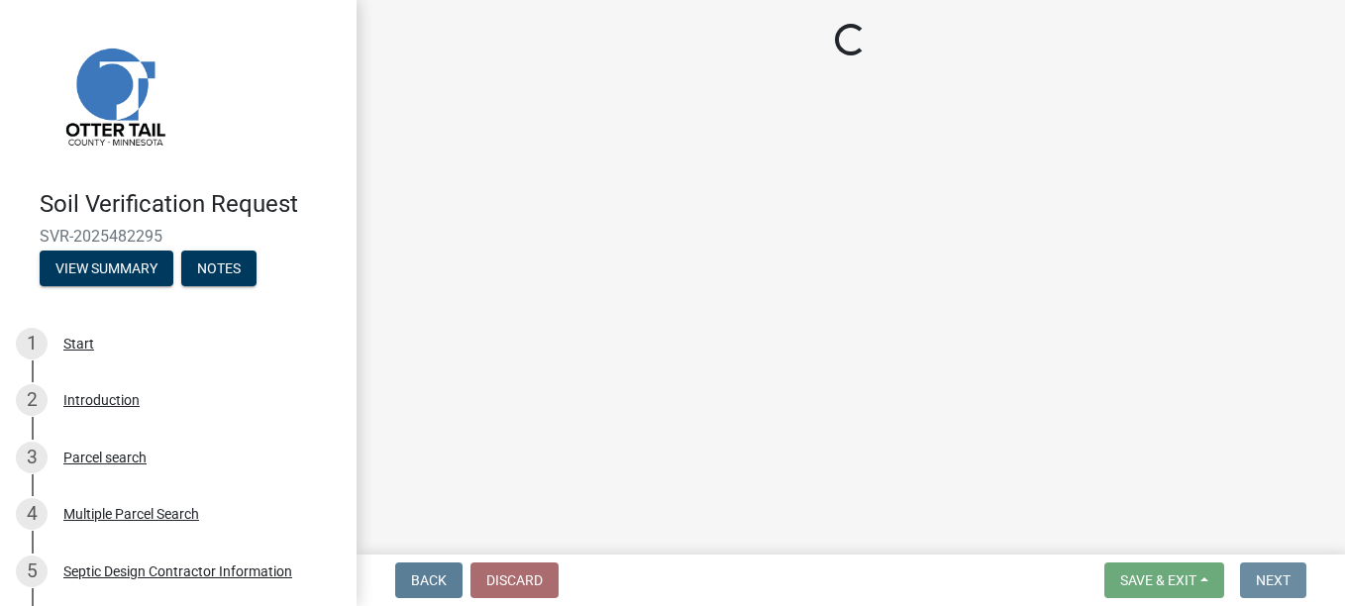
scroll to position [0, 0]
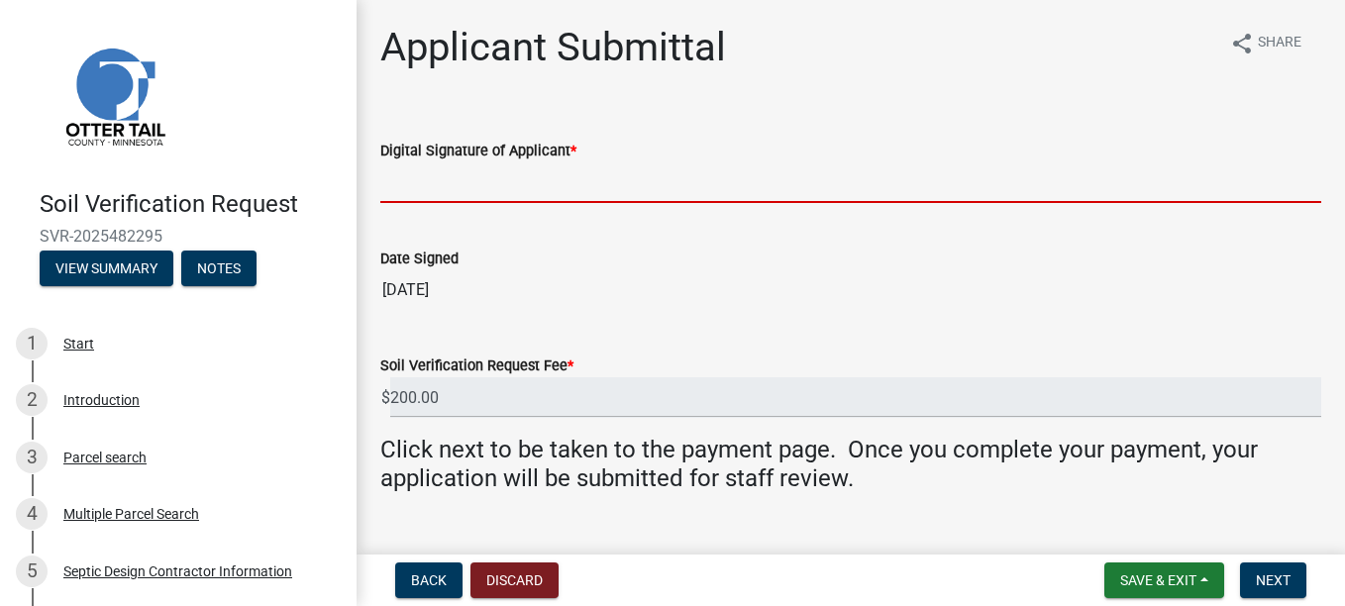
click at [385, 182] on input "Digital Signature of Applicant *" at bounding box center [850, 182] width 941 height 41
type input "Brett Anderson"
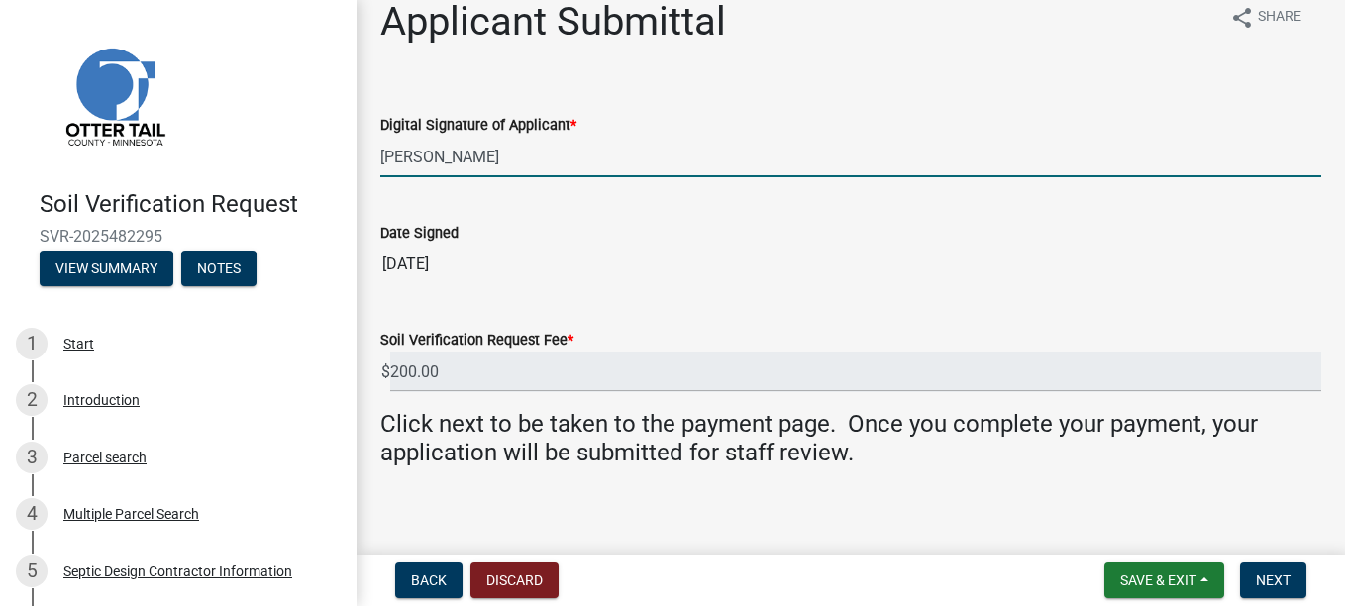
scroll to position [40, 0]
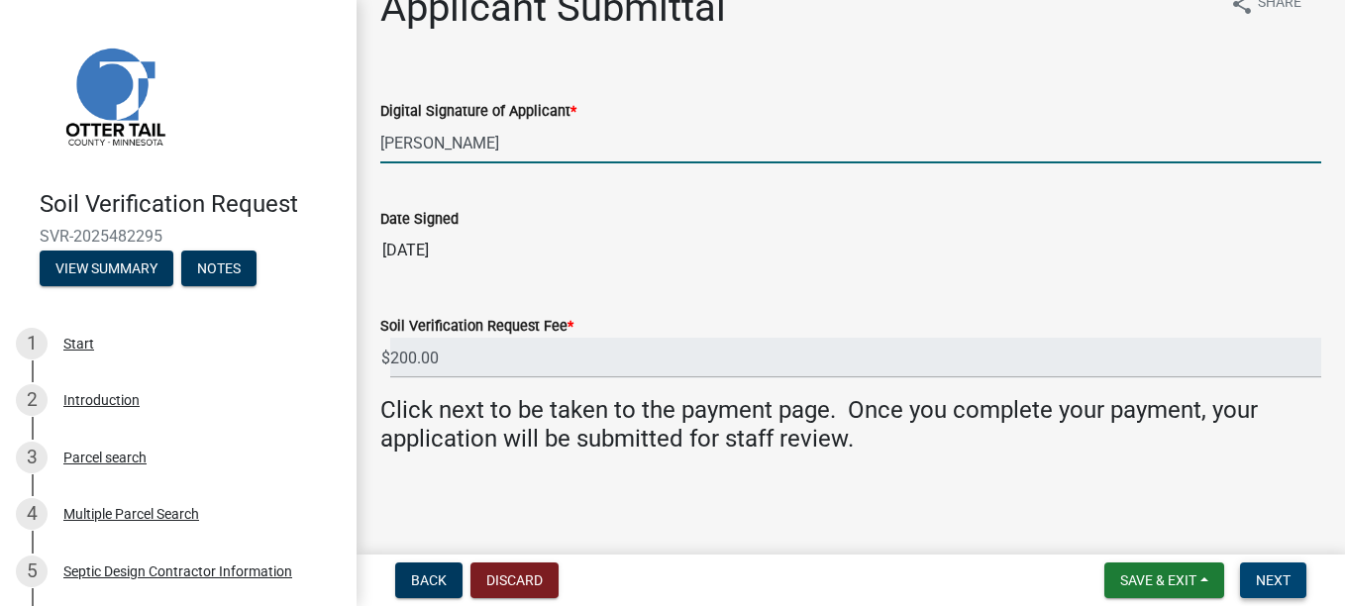
click at [1267, 579] on span "Next" at bounding box center [1273, 580] width 35 height 16
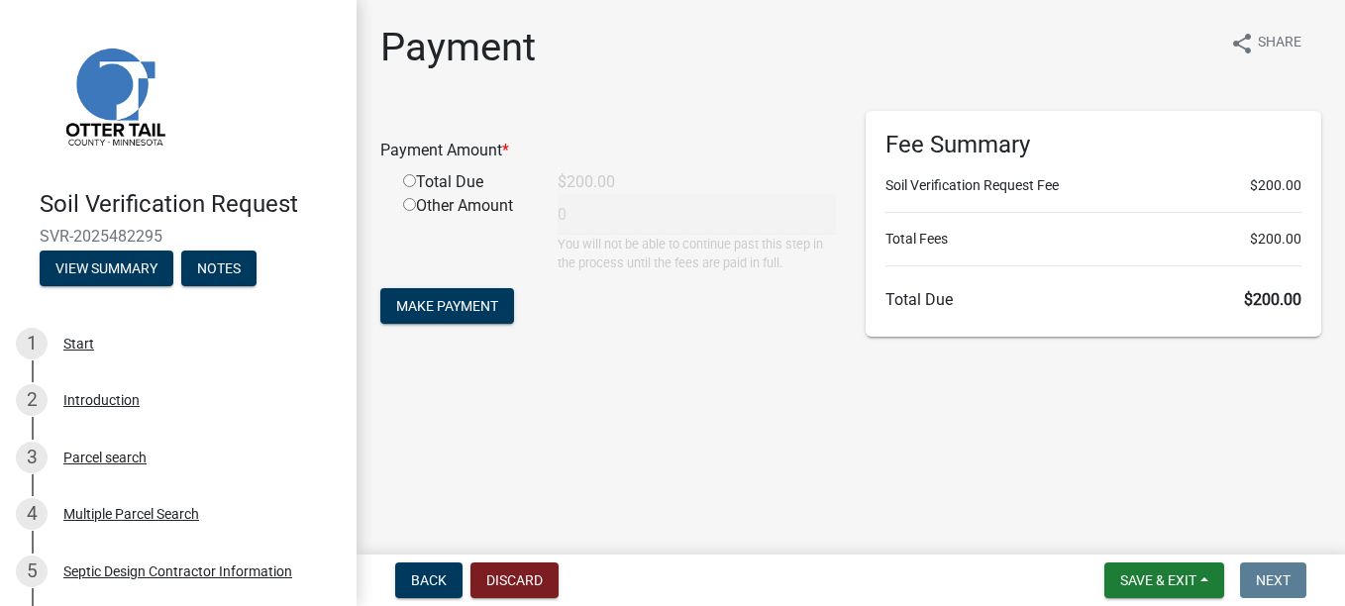
click at [372, 178] on div "Payment Amount * Total Due $200.00 Other Amount 0 You will not be able to conti…" at bounding box center [607, 229] width 485 height 236
click at [399, 182] on div "Total Due" at bounding box center [465, 182] width 154 height 24
click at [428, 181] on div "Total Due" at bounding box center [465, 182] width 154 height 24
click at [402, 173] on div "Total Due" at bounding box center [465, 182] width 154 height 24
click at [408, 178] on input "radio" at bounding box center [409, 180] width 13 height 13
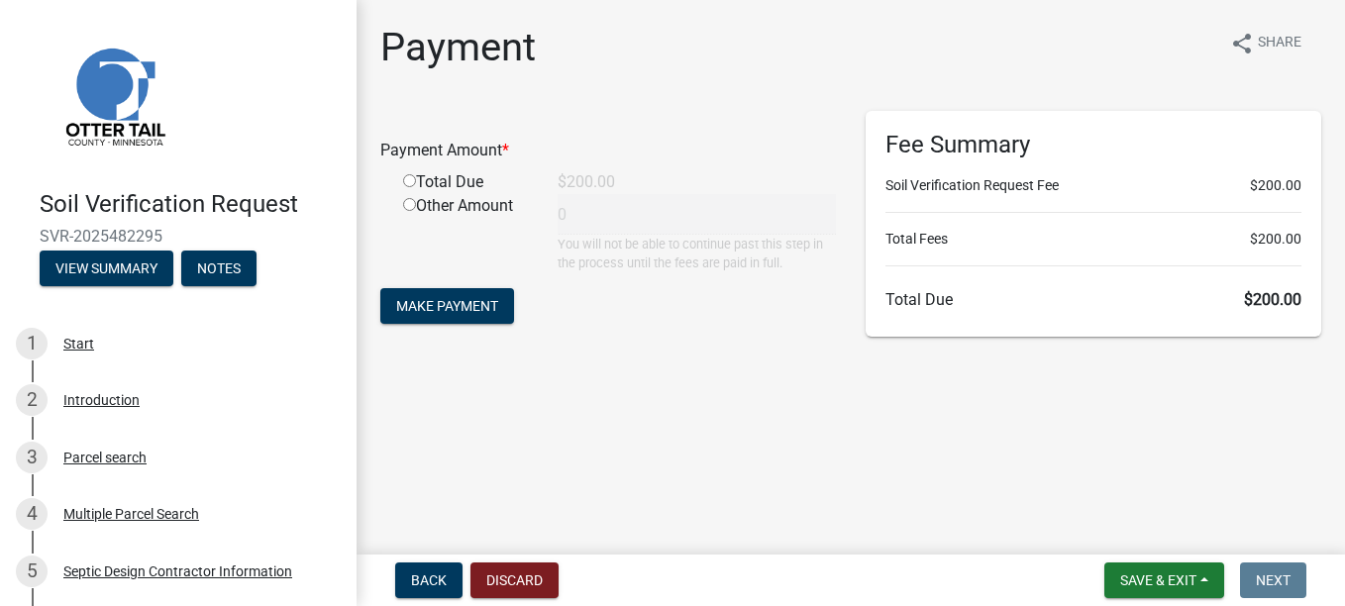
radio input "true"
type input "200"
click at [466, 305] on span "Make Payment" at bounding box center [447, 306] width 102 height 16
